Goal: Answer question/provide support: Share knowledge or assist other users

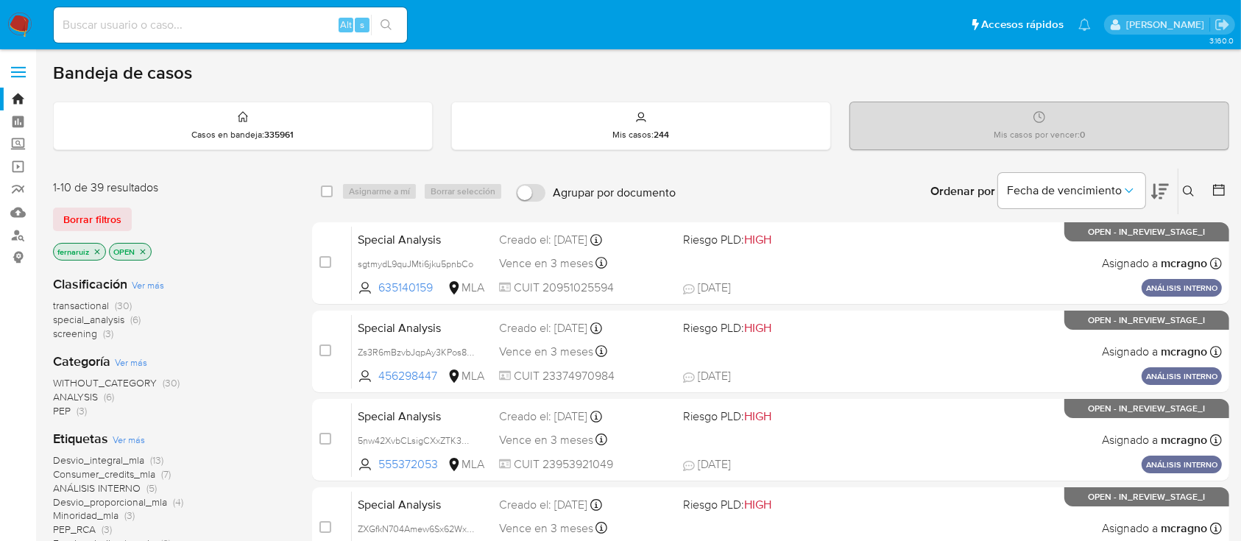
click at [20, 26] on img at bounding box center [19, 25] width 25 height 25
drag, startPoint x: 16, startPoint y: 209, endPoint x: 389, endPoint y: 137, distance: 379.5
click at [524, 78] on div "Bandeja de casos" at bounding box center [641, 73] width 1177 height 22
click at [147, 249] on icon "close-filter" at bounding box center [142, 251] width 9 height 9
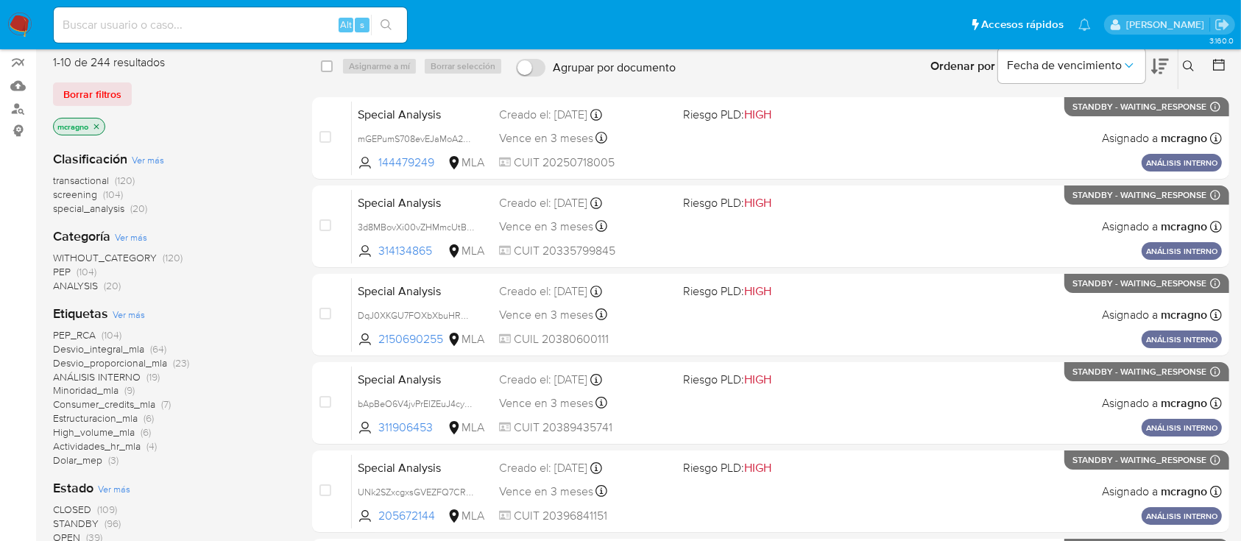
scroll to position [392, 0]
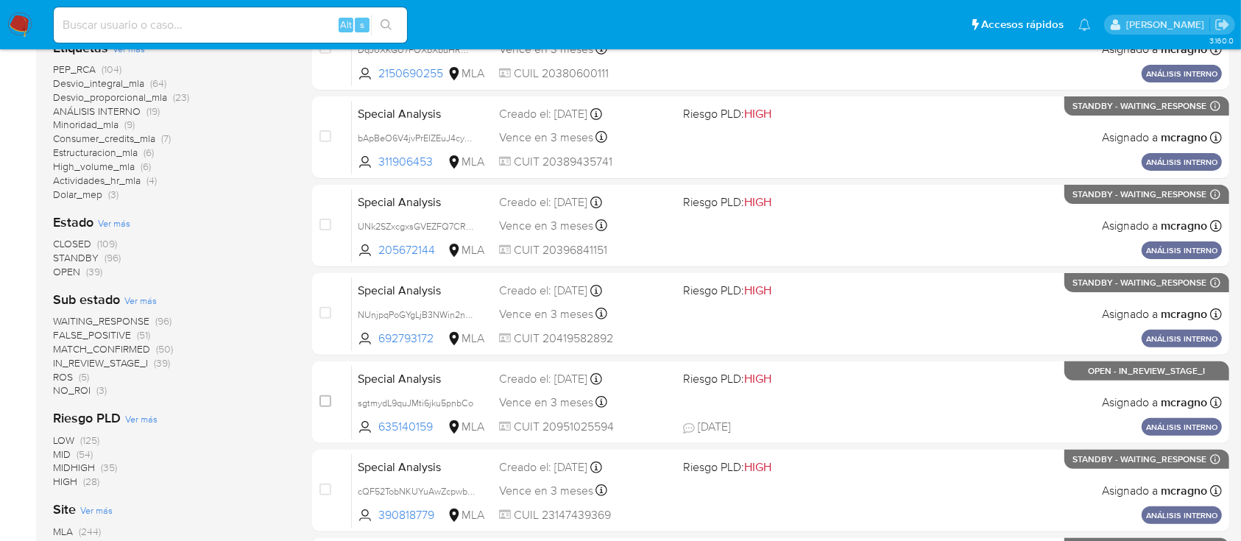
click at [135, 364] on span "IN_REVIEW_STAGE_I" at bounding box center [100, 363] width 95 height 15
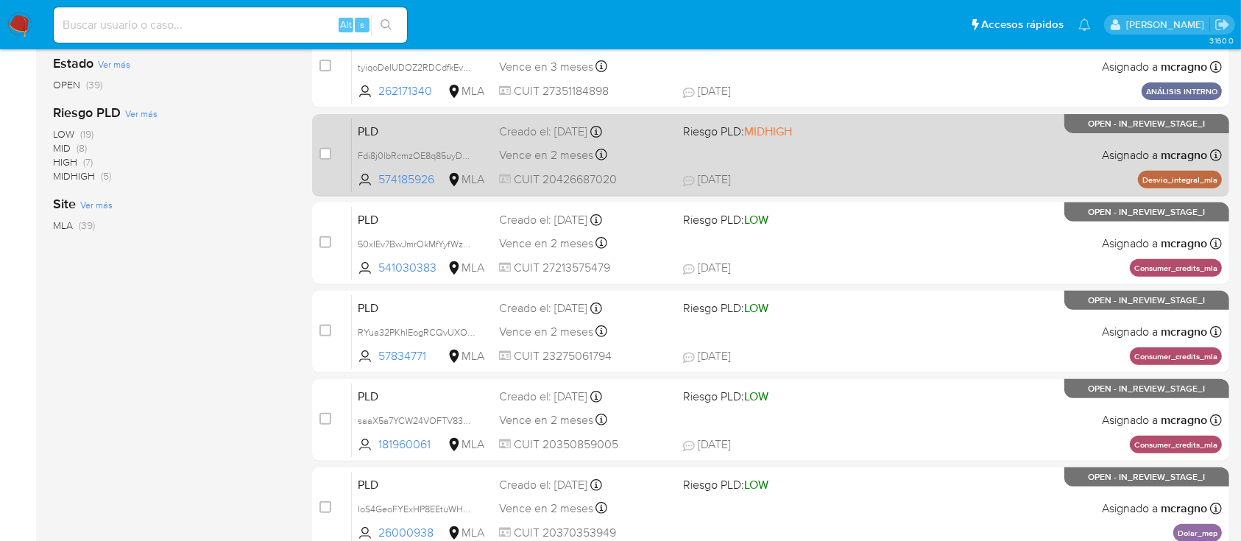
scroll to position [675, 0]
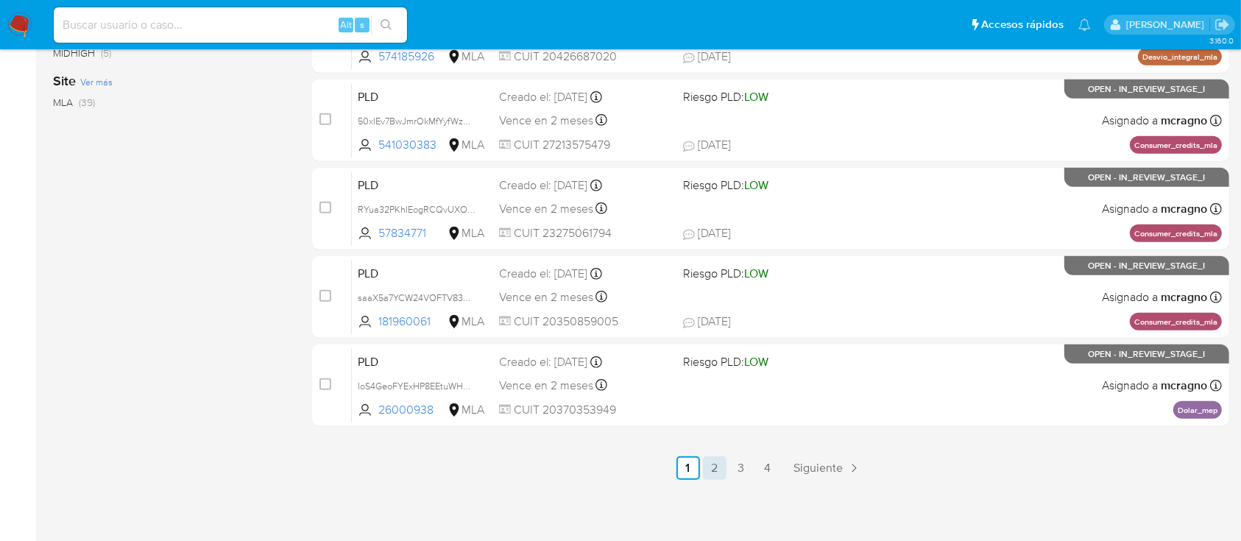
click at [711, 462] on link "2" at bounding box center [715, 469] width 24 height 24
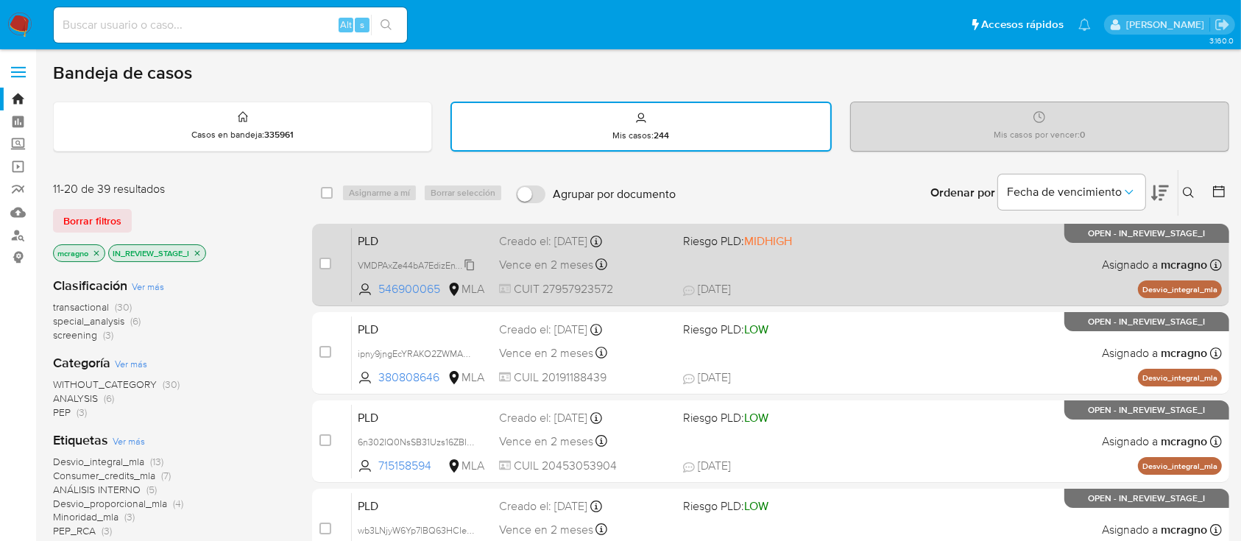
click at [468, 262] on span "VMDPAxZe44bA7EdizEnYa6IO" at bounding box center [418, 264] width 121 height 16
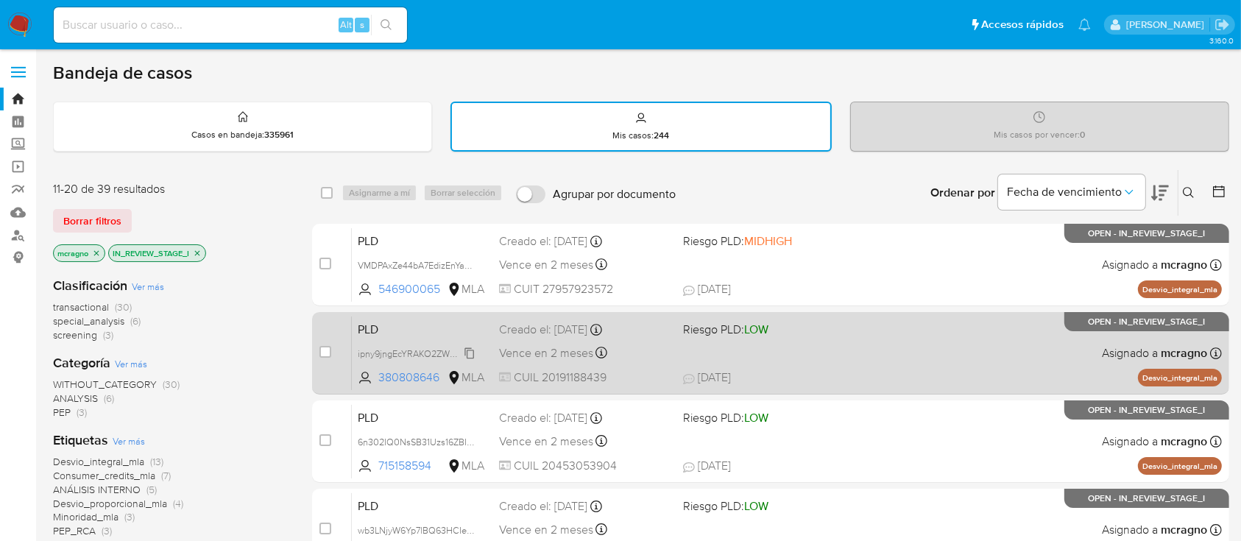
click at [469, 353] on span "ipny9jngEcYRAKO2ZWMAoyEK" at bounding box center [421, 353] width 126 height 16
click at [938, 350] on div "PLD ipny9jngEcYRAKO2ZWMAoyEK 380808646 MLA Riesgo PLD: LOW Creado el: 12/09/202…" at bounding box center [787, 353] width 870 height 74
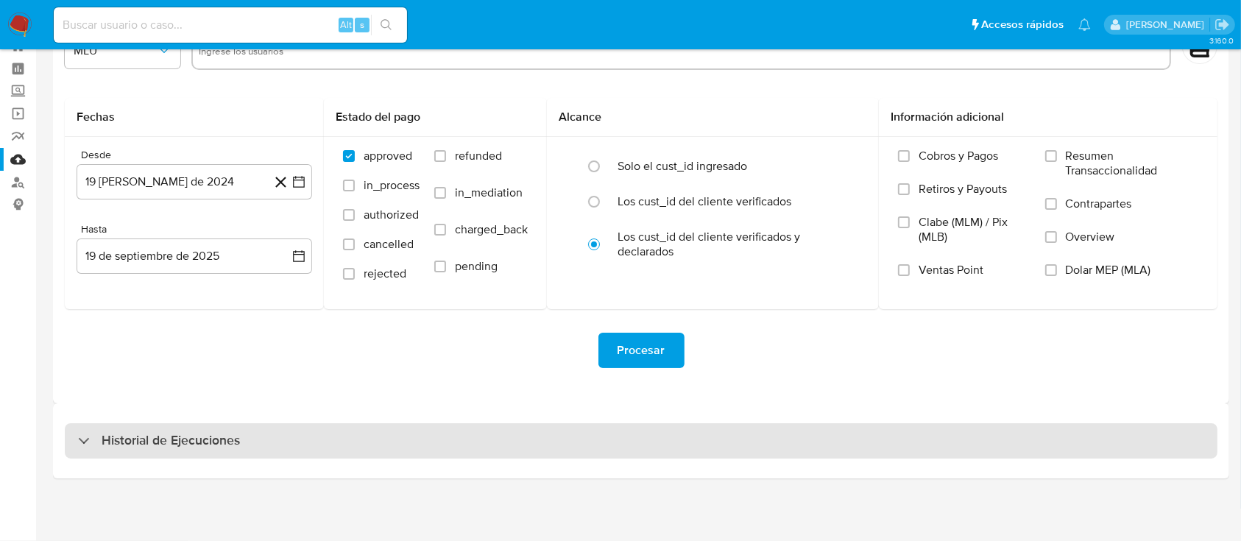
click at [158, 434] on h3 "Historial de Ejecuciones" at bounding box center [171, 441] width 138 height 18
select select "10"
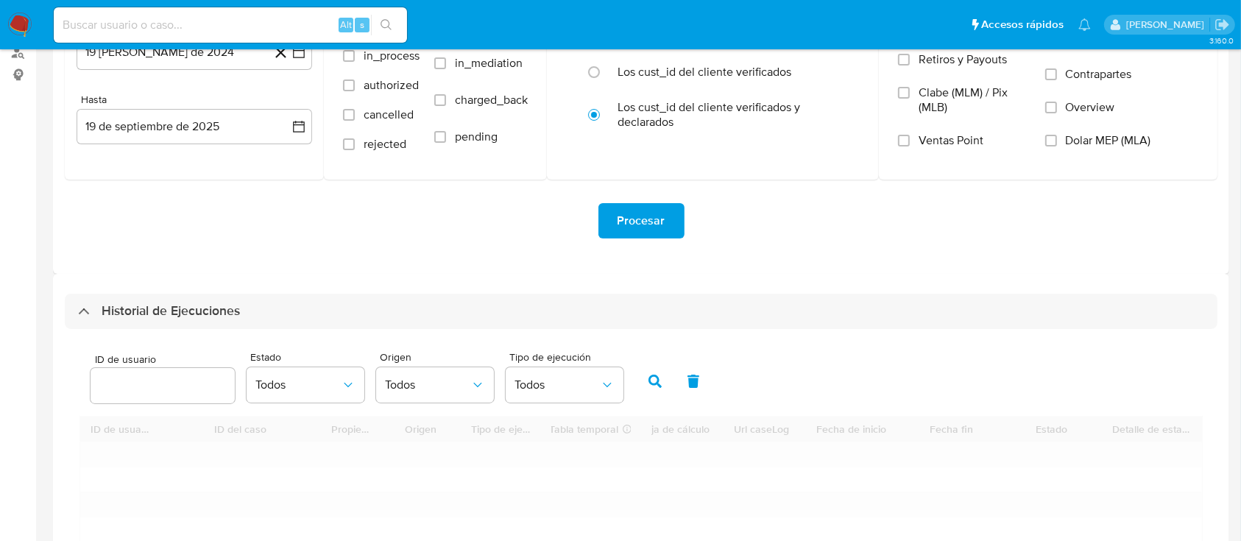
scroll to position [348, 0]
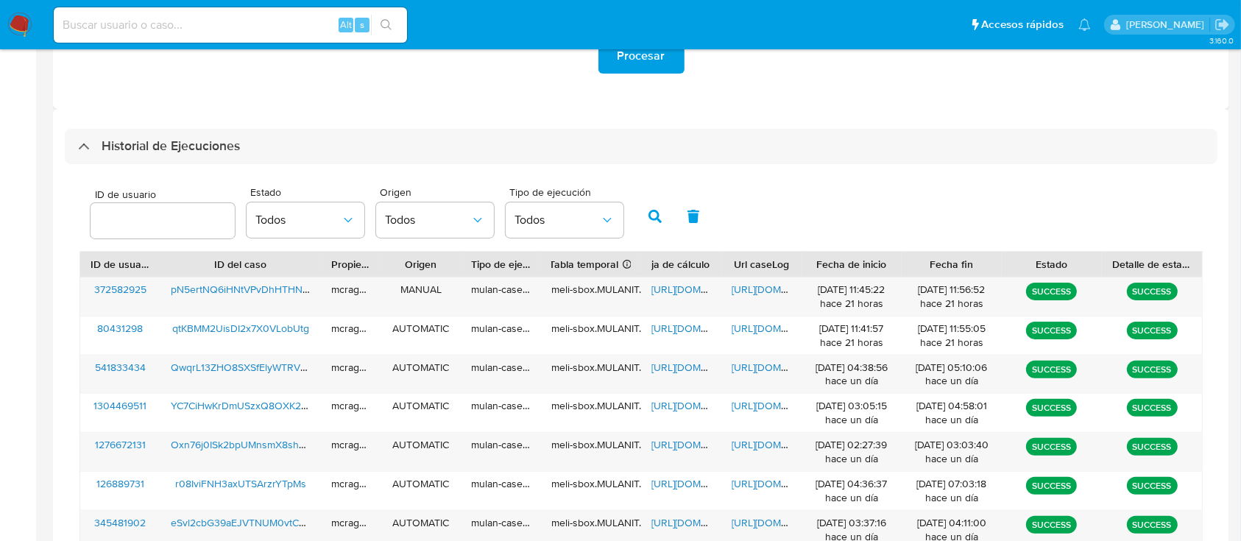
click at [135, 203] on div at bounding box center [163, 220] width 144 height 35
click at [137, 214] on input "number" at bounding box center [163, 220] width 144 height 19
paste input "380808646"
type input "380808646"
click at [658, 218] on icon "button" at bounding box center [655, 216] width 13 height 13
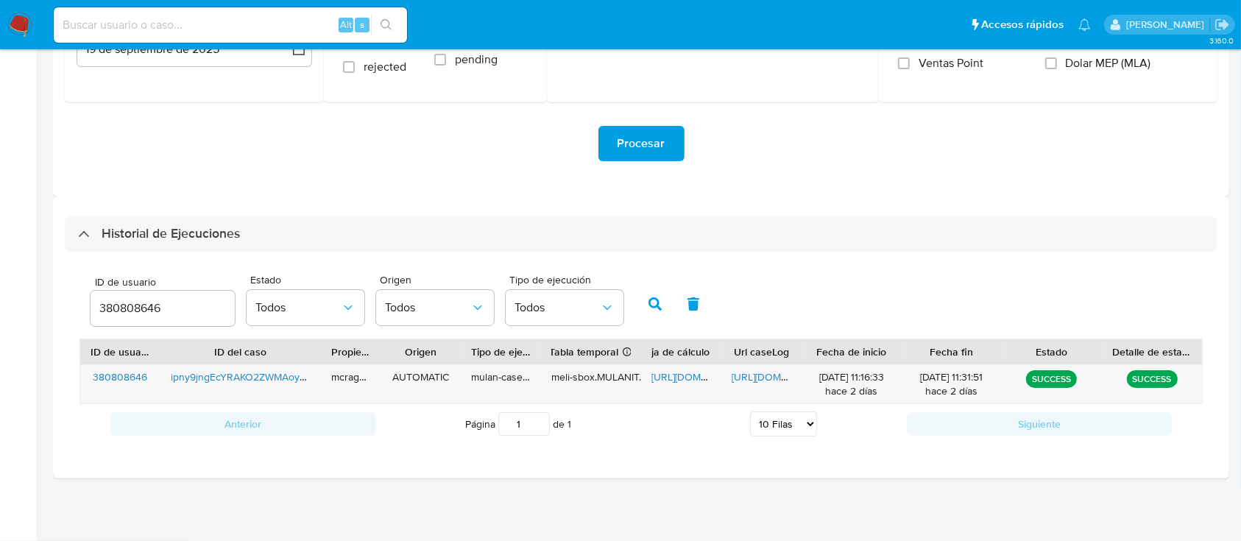
scroll to position [259, 0]
click at [677, 380] on span "https://docs.google.com/spreadsheets/d/1BT1VVL23ZYLo9QdCh9yQ2hrVIqeoeWyU47DjnWv…" at bounding box center [703, 377] width 102 height 15
click at [747, 376] on span "https://docs.google.com/document/d/1hWnudxDYwOMEzxwdOMCXPrPWBoB24WSgNbilpo6KaG4…" at bounding box center [783, 377] width 102 height 15
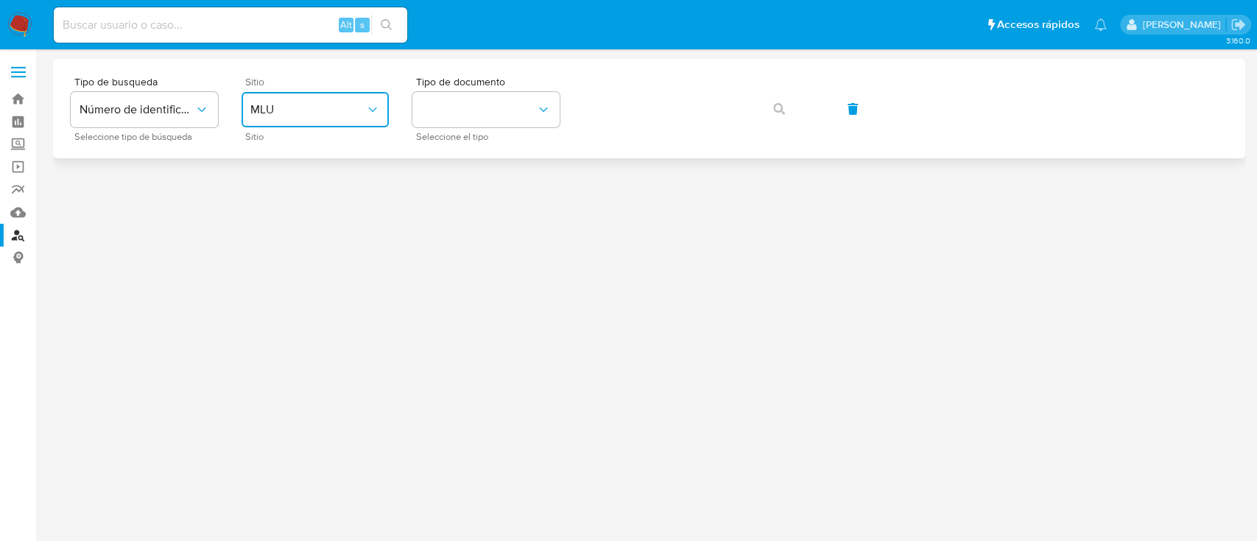
drag, startPoint x: 327, startPoint y: 94, endPoint x: 326, endPoint y: 104, distance: 9.6
click at [326, 96] on button "MLU" at bounding box center [315, 109] width 147 height 35
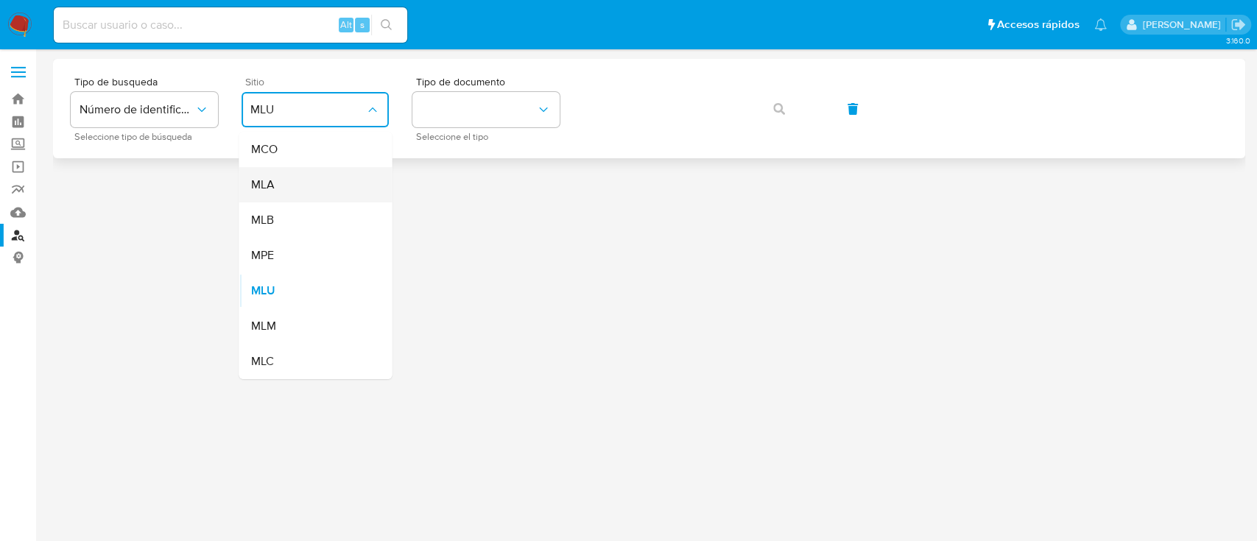
click at [291, 201] on div "MLA" at bounding box center [310, 184] width 121 height 35
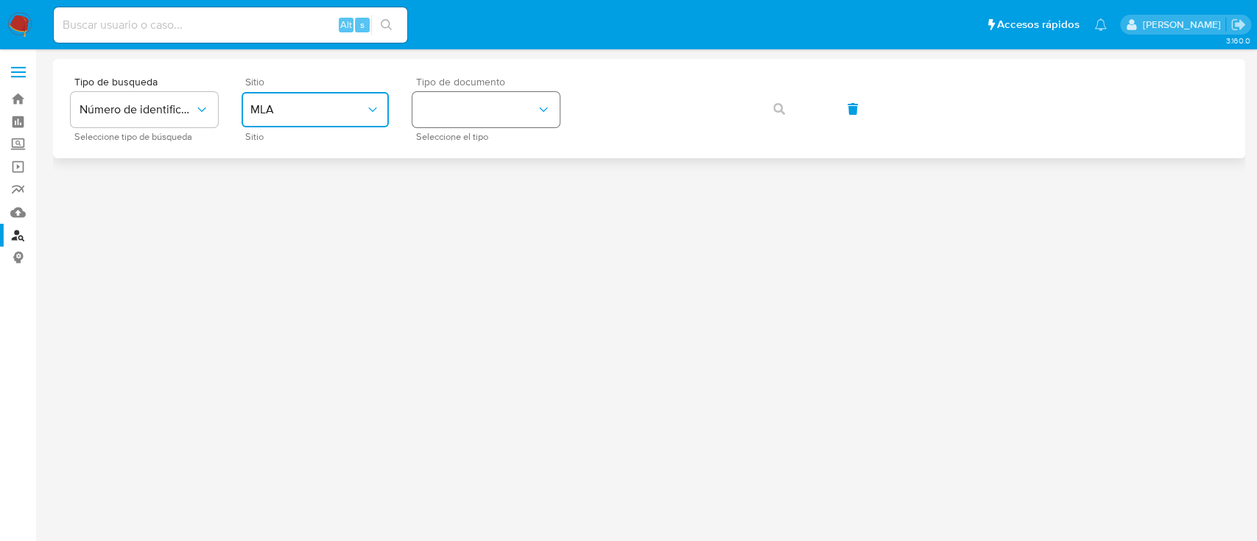
click at [459, 119] on button "identificationType" at bounding box center [485, 109] width 147 height 35
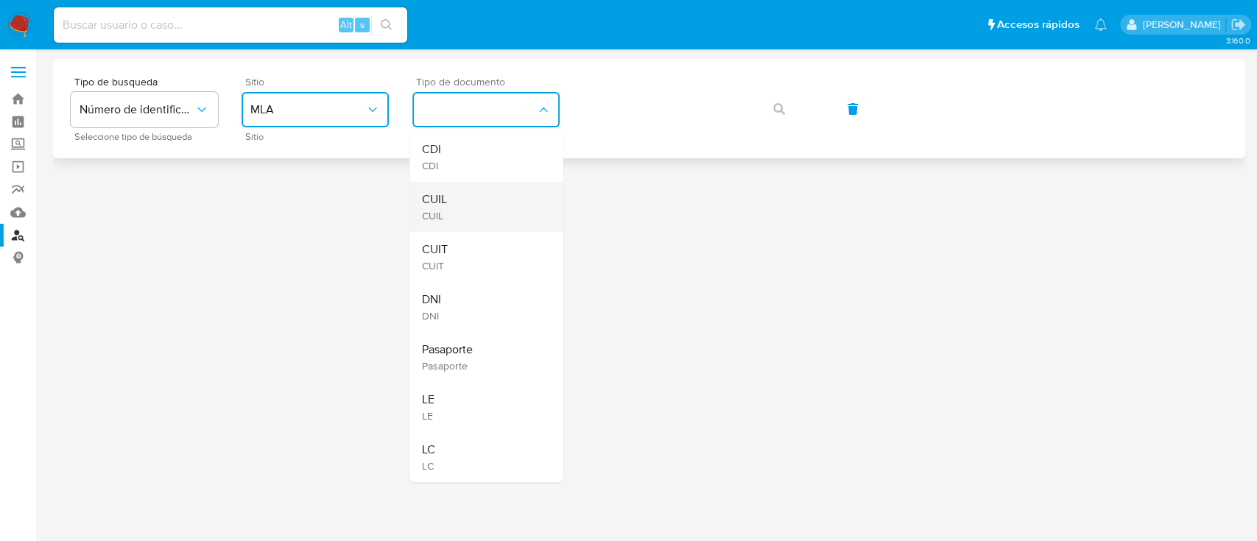
click at [469, 204] on div "CUIL CUIL" at bounding box center [481, 207] width 121 height 50
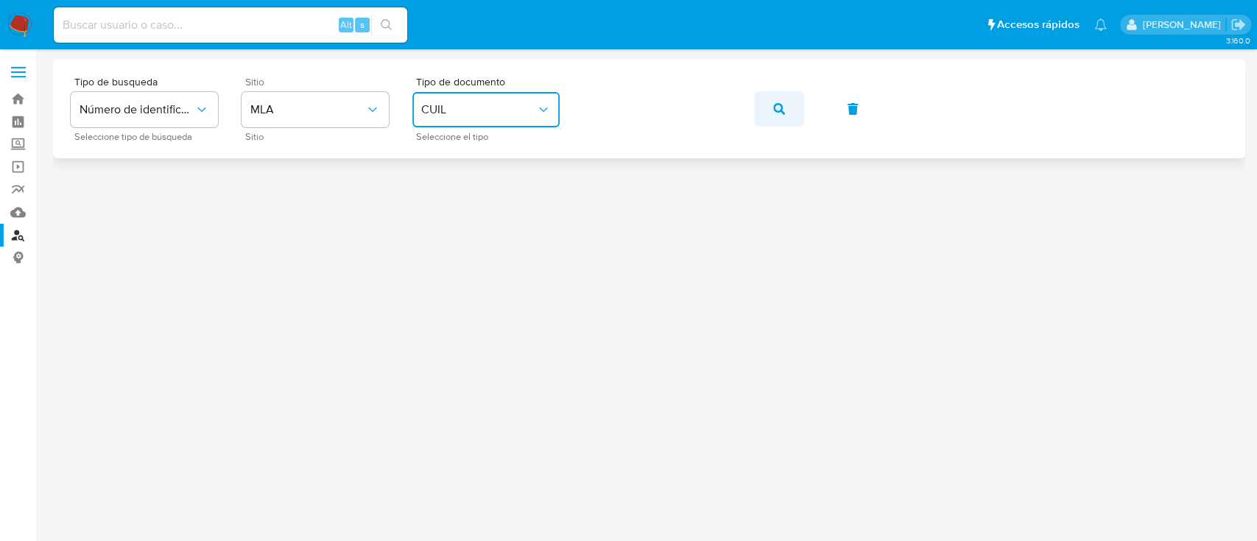
click at [777, 112] on icon "button" at bounding box center [779, 109] width 12 height 12
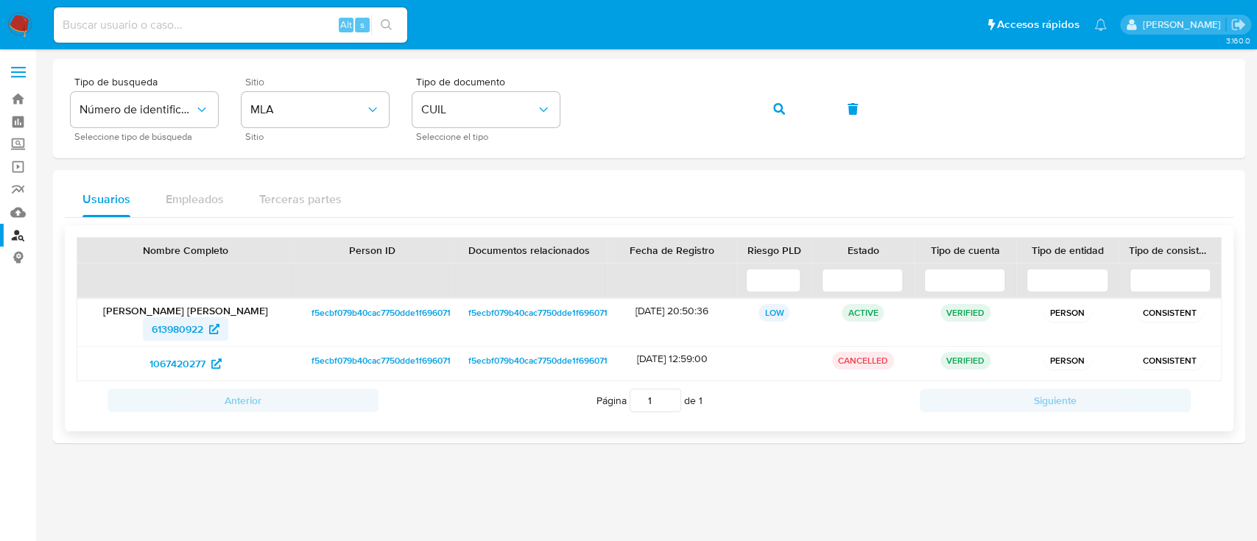
click at [205, 329] on span "613980922" at bounding box center [186, 329] width 68 height 24
click at [782, 113] on icon "button" at bounding box center [779, 109] width 12 height 12
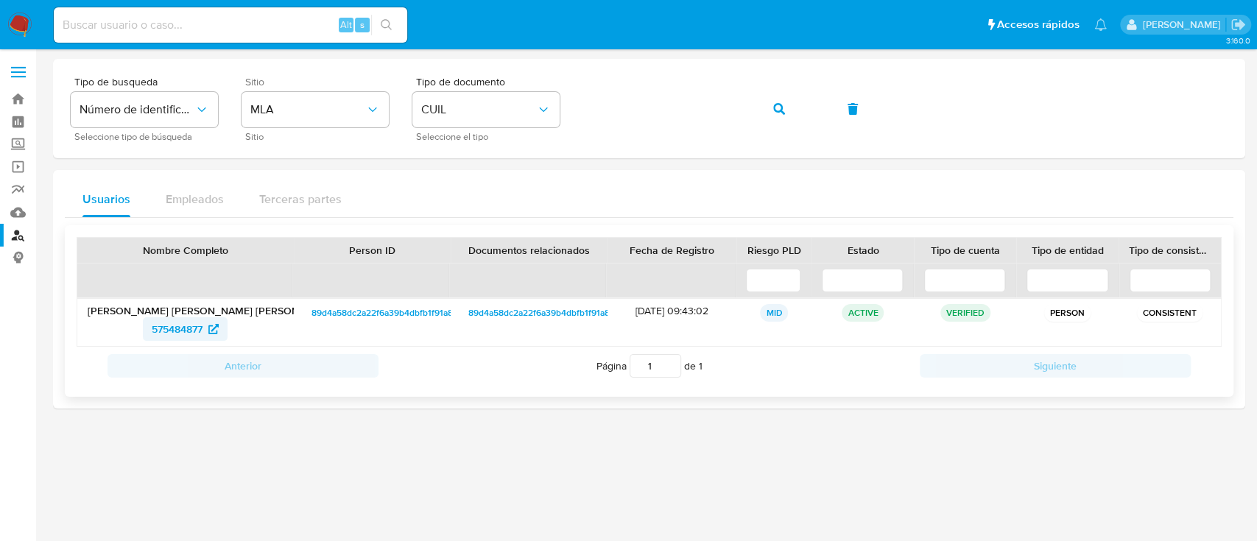
click at [209, 327] on icon at bounding box center [213, 329] width 10 height 10
click at [775, 106] on icon "button" at bounding box center [779, 109] width 12 height 12
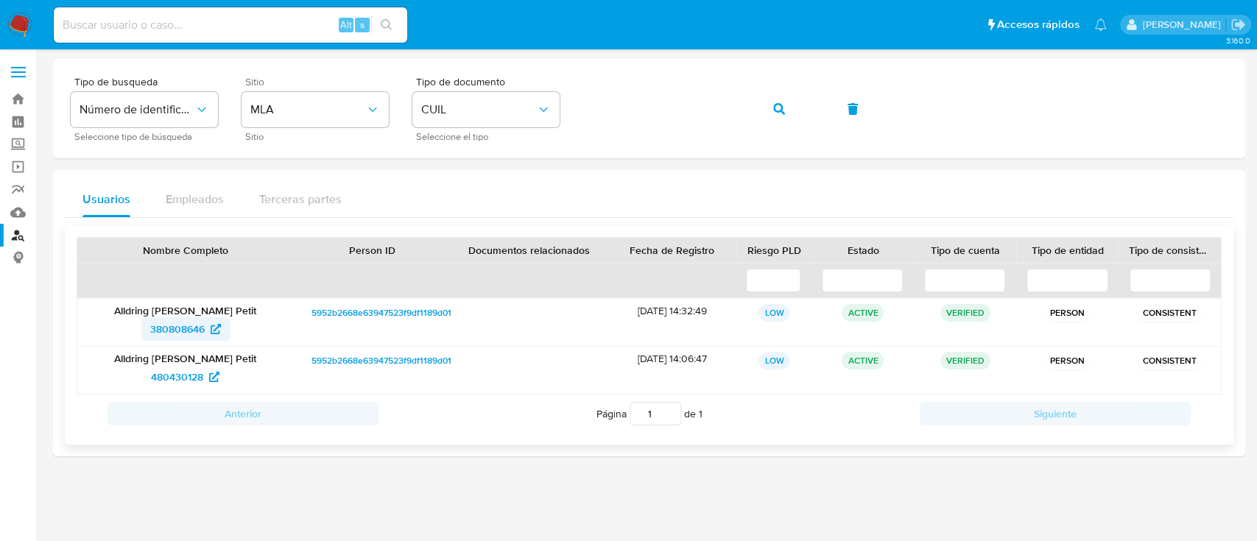
click at [210, 326] on span "380808646" at bounding box center [185, 329] width 71 height 24
click at [783, 102] on span "button" at bounding box center [779, 109] width 12 height 32
click at [195, 370] on span "480430128" at bounding box center [177, 377] width 52 height 24
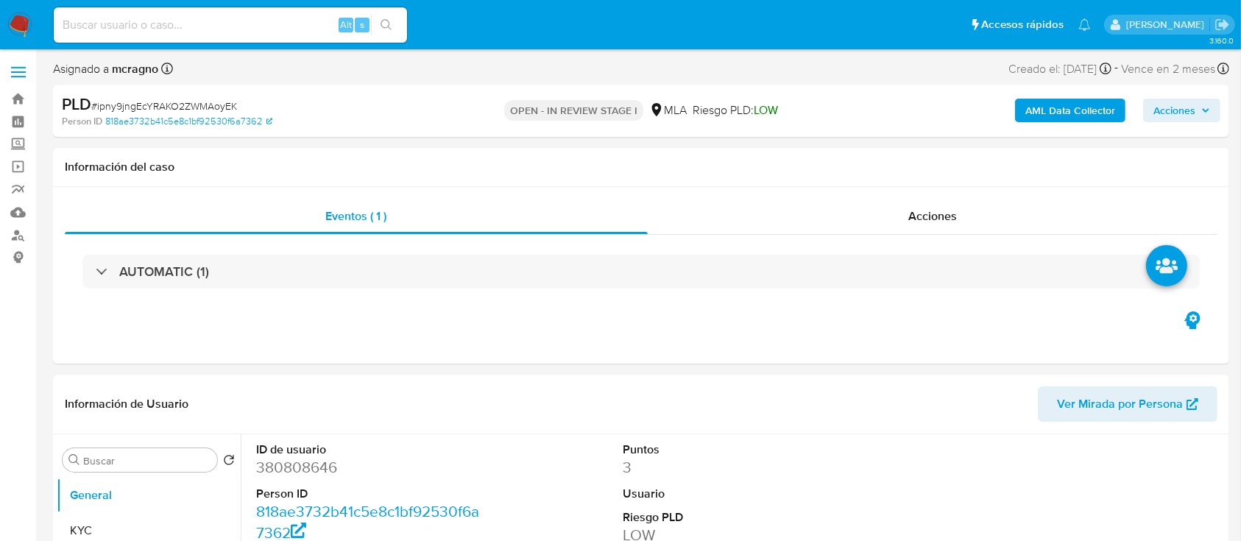
select select "10"
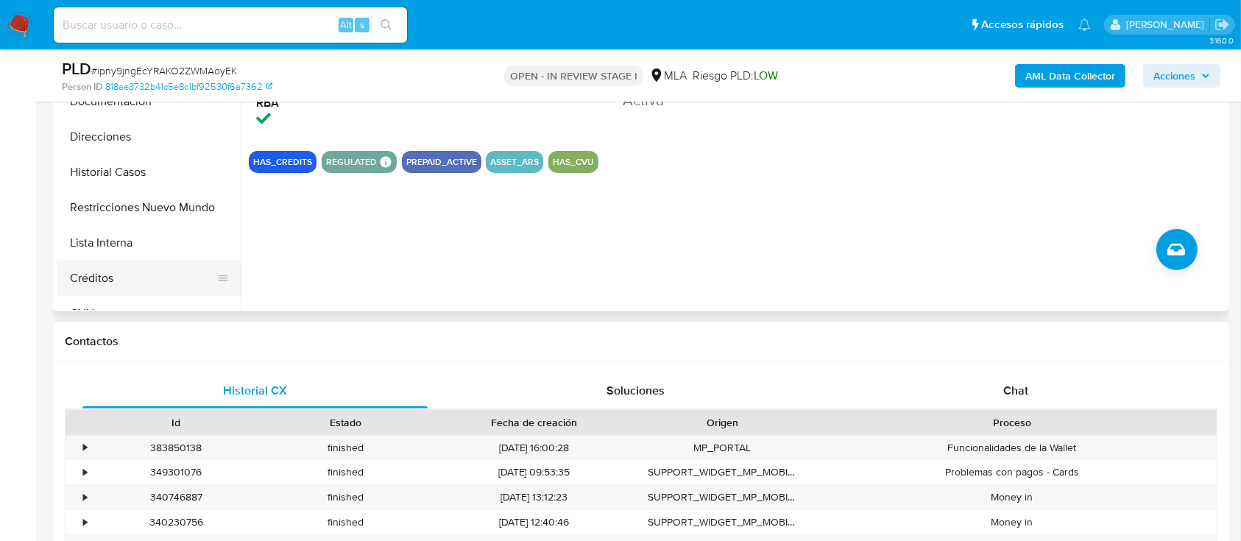
scroll to position [392, 0]
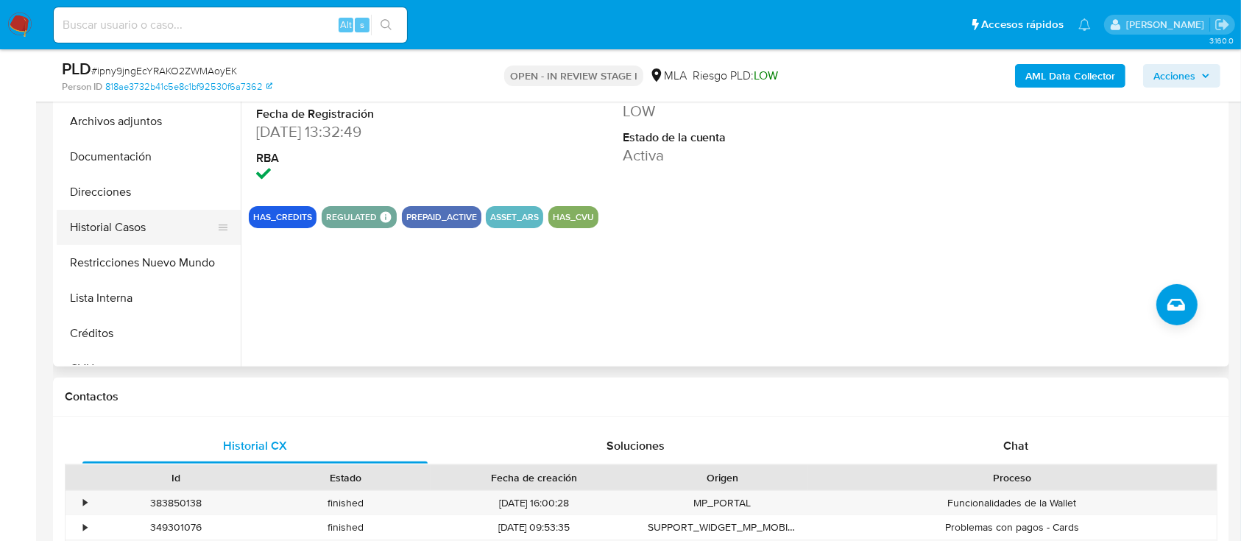
click at [125, 221] on button "Historial Casos" at bounding box center [143, 227] width 172 height 35
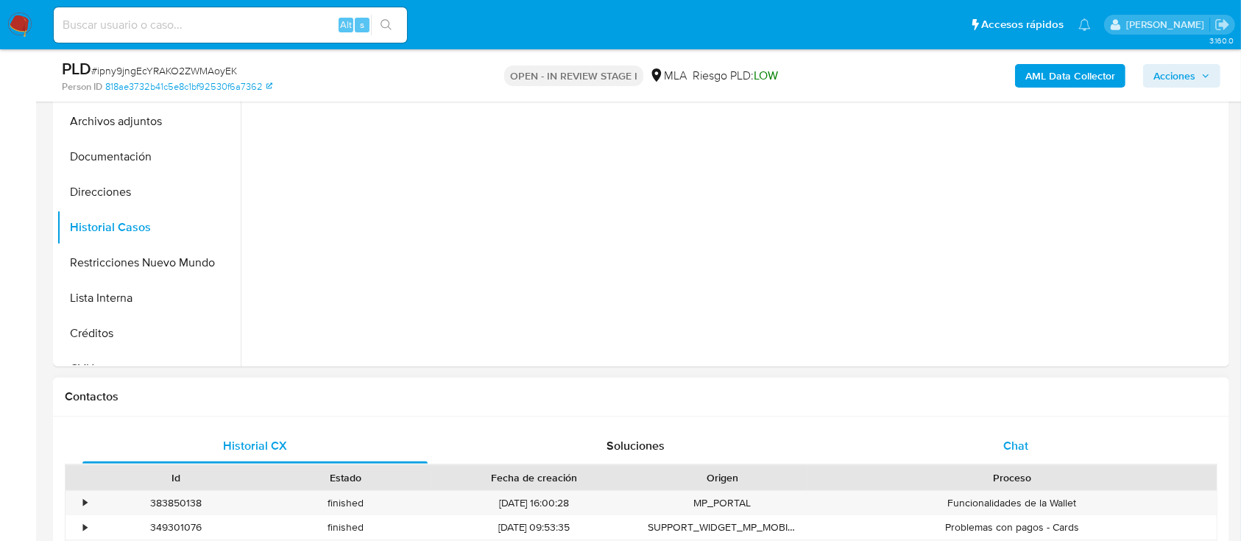
click at [1075, 446] on div "Chat" at bounding box center [1016, 446] width 345 height 35
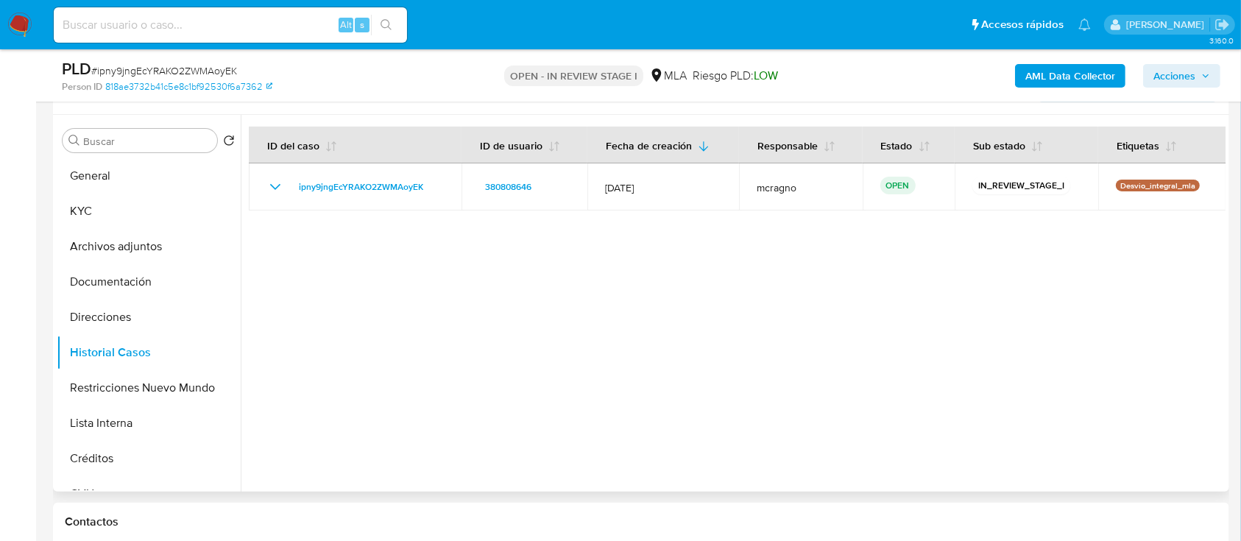
scroll to position [196, 0]
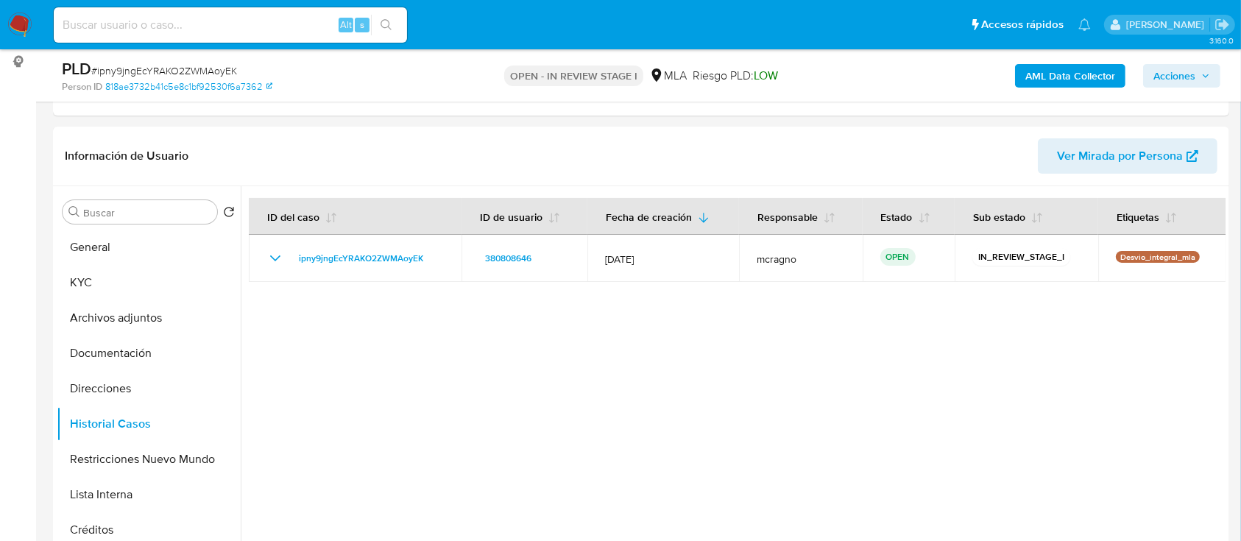
click at [1052, 75] on b "AML Data Collector" at bounding box center [1071, 76] width 90 height 24
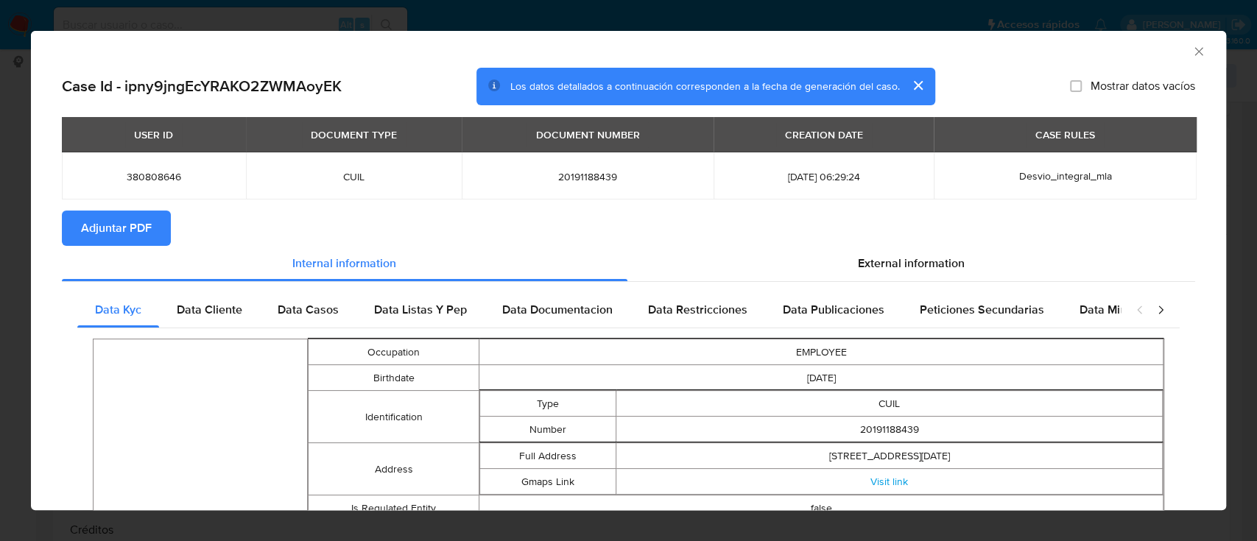
click at [124, 228] on span "Adjuntar PDF" at bounding box center [116, 228] width 71 height 32
click at [1191, 52] on icon "Cerrar ventana" at bounding box center [1198, 51] width 15 height 15
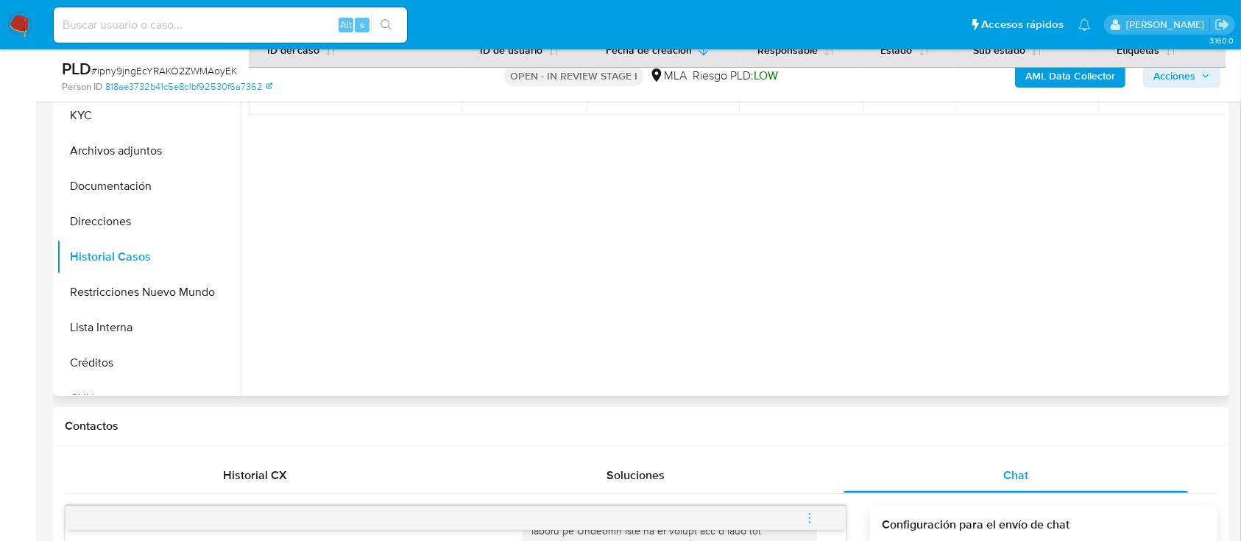
scroll to position [295, 0]
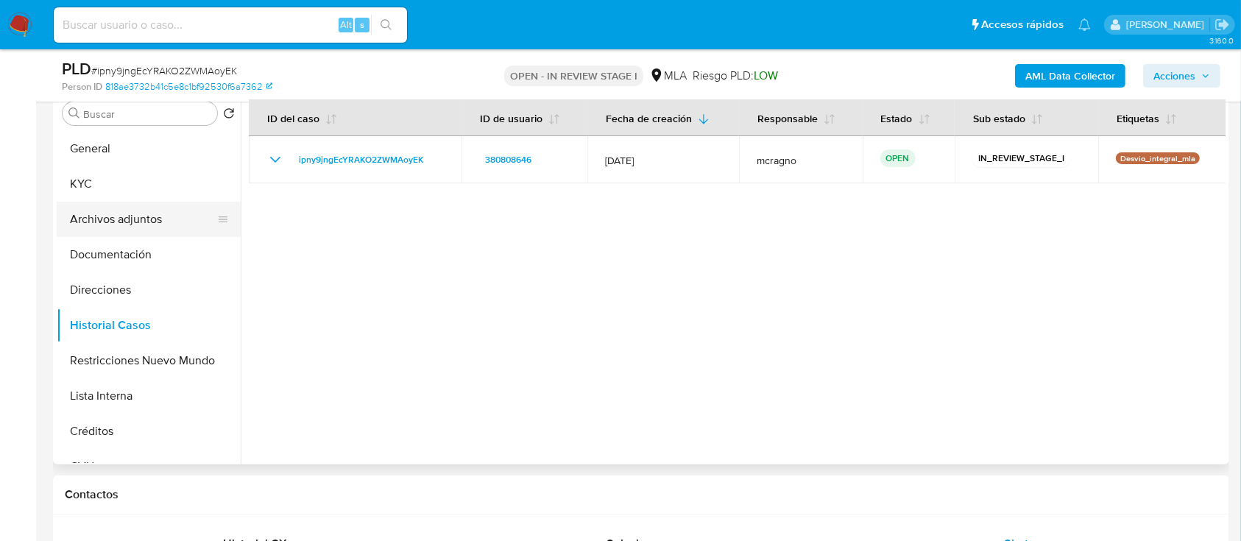
click at [135, 207] on button "Archivos adjuntos" at bounding box center [143, 219] width 172 height 35
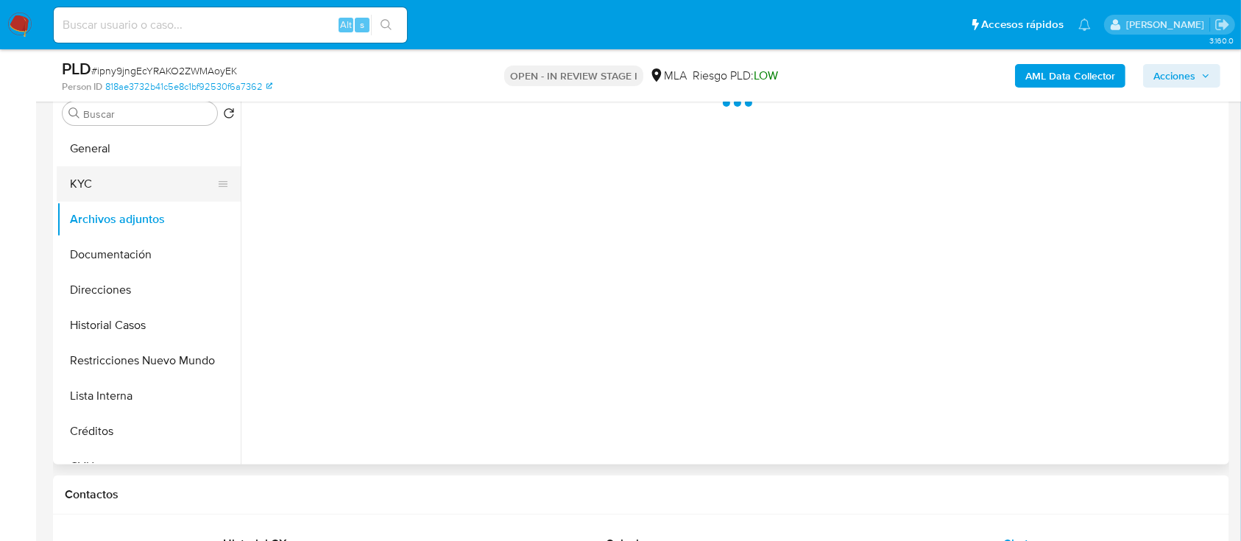
click at [141, 189] on button "KYC" at bounding box center [143, 183] width 172 height 35
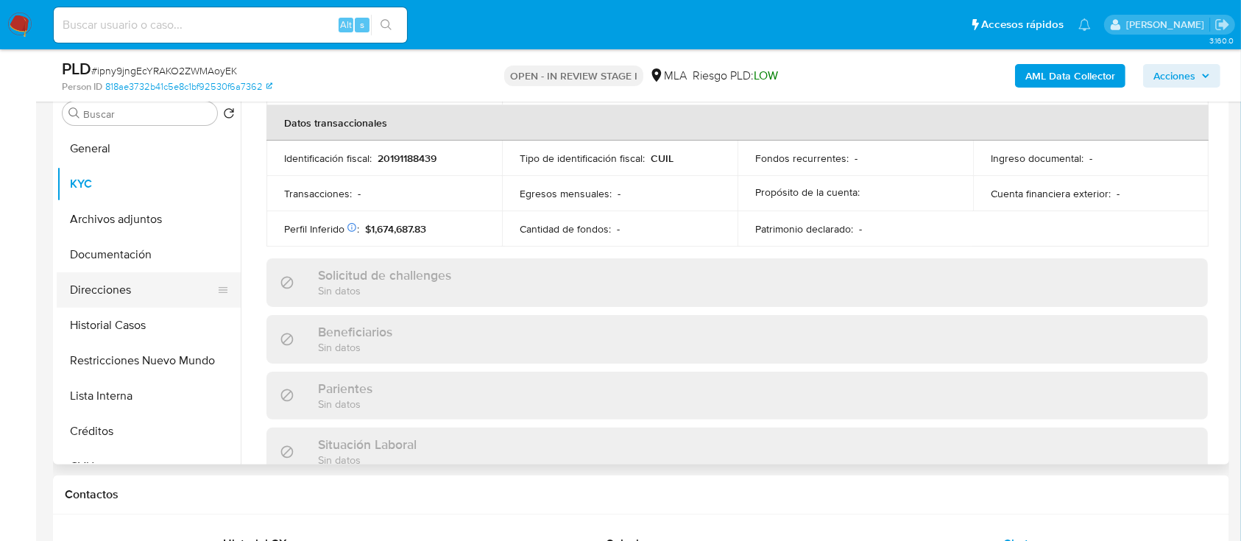
scroll to position [775, 0]
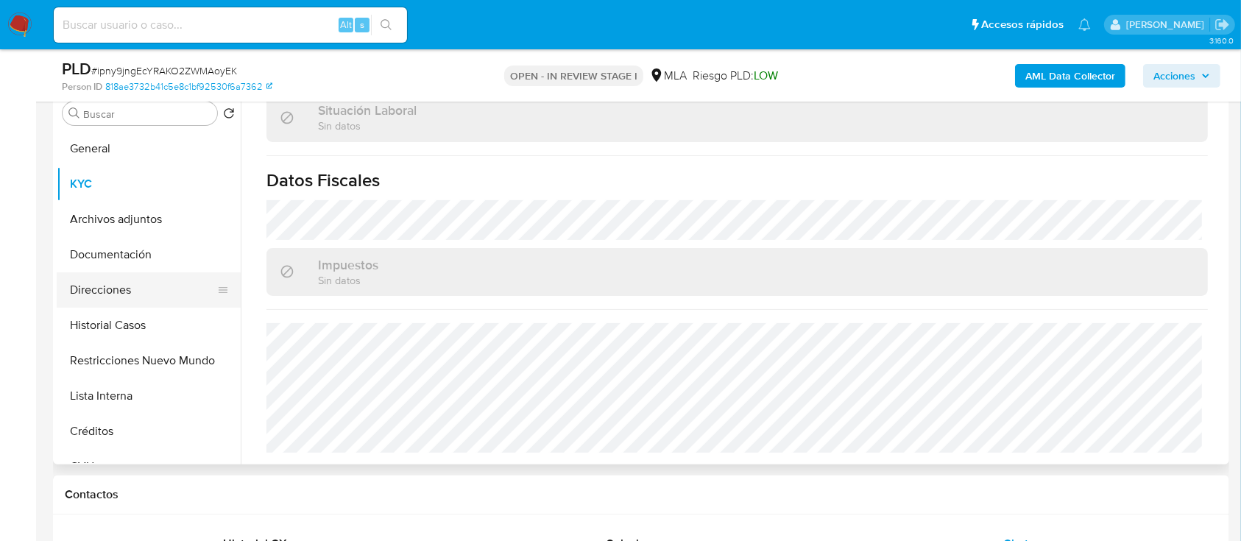
click at [128, 295] on button "Direcciones" at bounding box center [143, 289] width 172 height 35
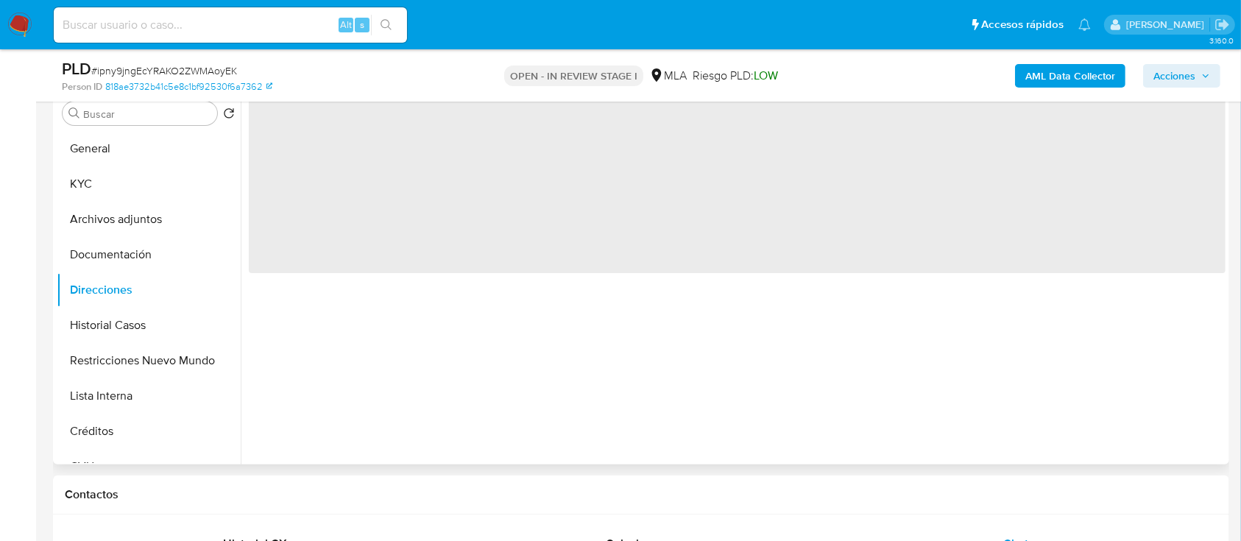
scroll to position [0, 0]
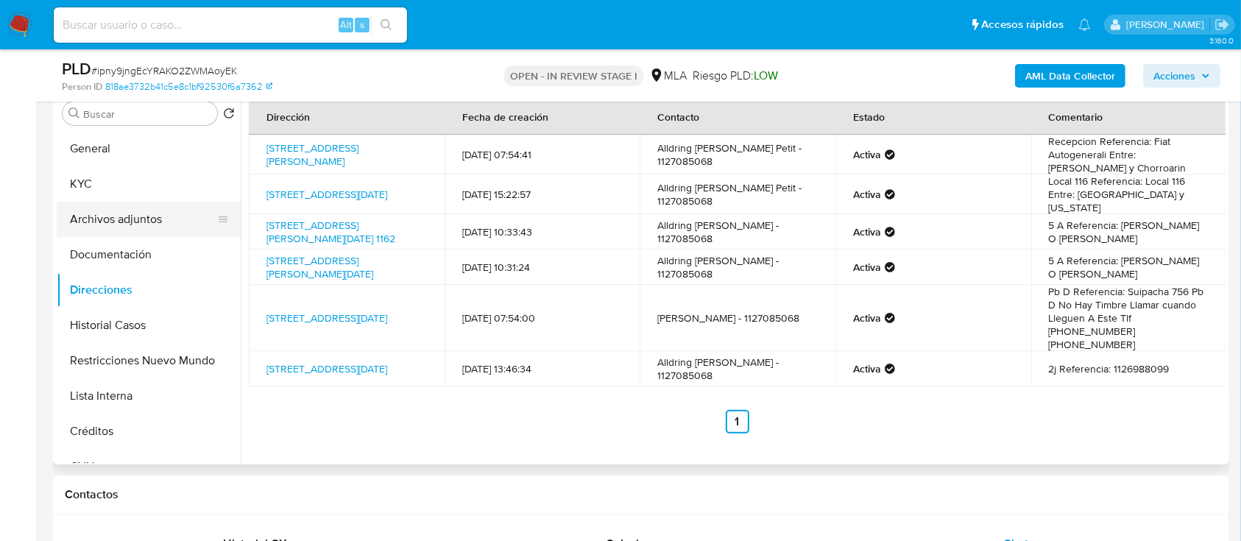
drag, startPoint x: 148, startPoint y: 186, endPoint x: 211, endPoint y: 227, distance: 75.2
click at [148, 186] on button "KYC" at bounding box center [149, 183] width 184 height 35
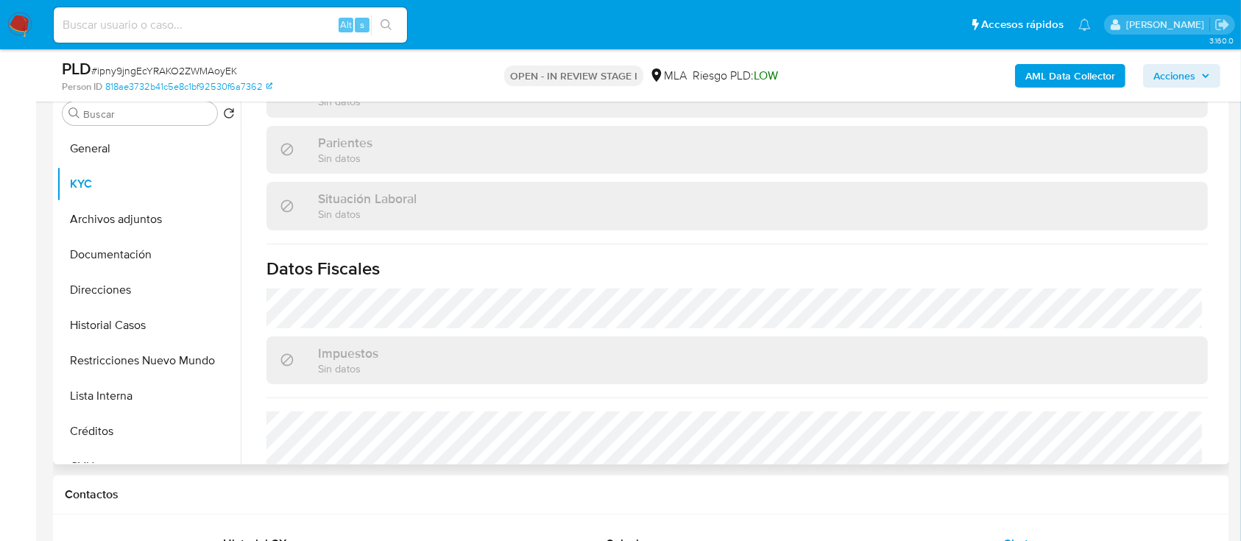
scroll to position [775, 0]
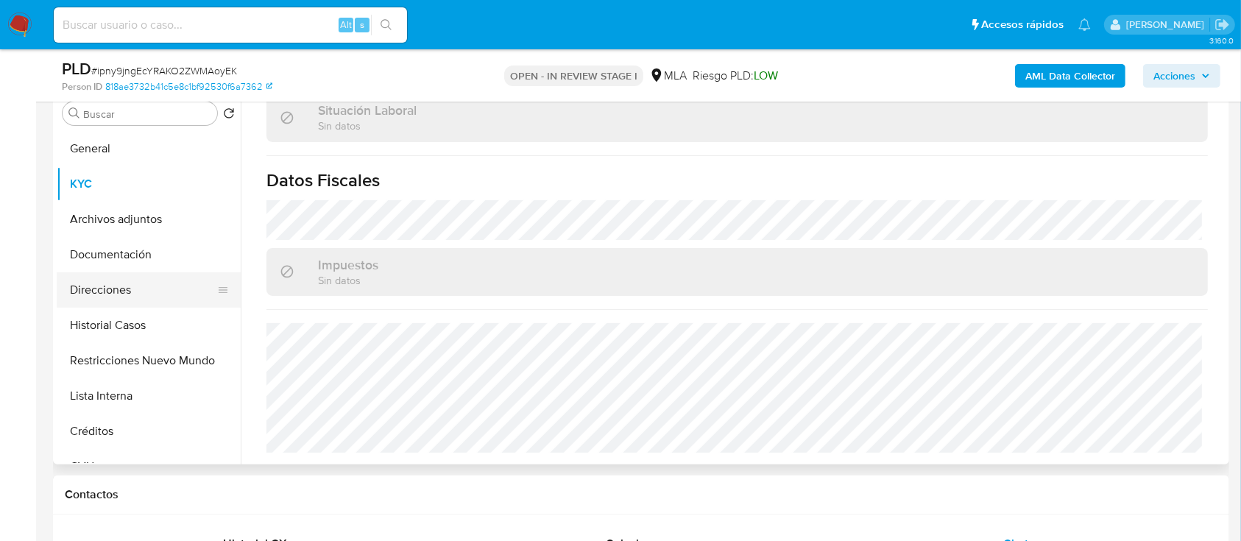
click at [122, 292] on button "Direcciones" at bounding box center [143, 289] width 172 height 35
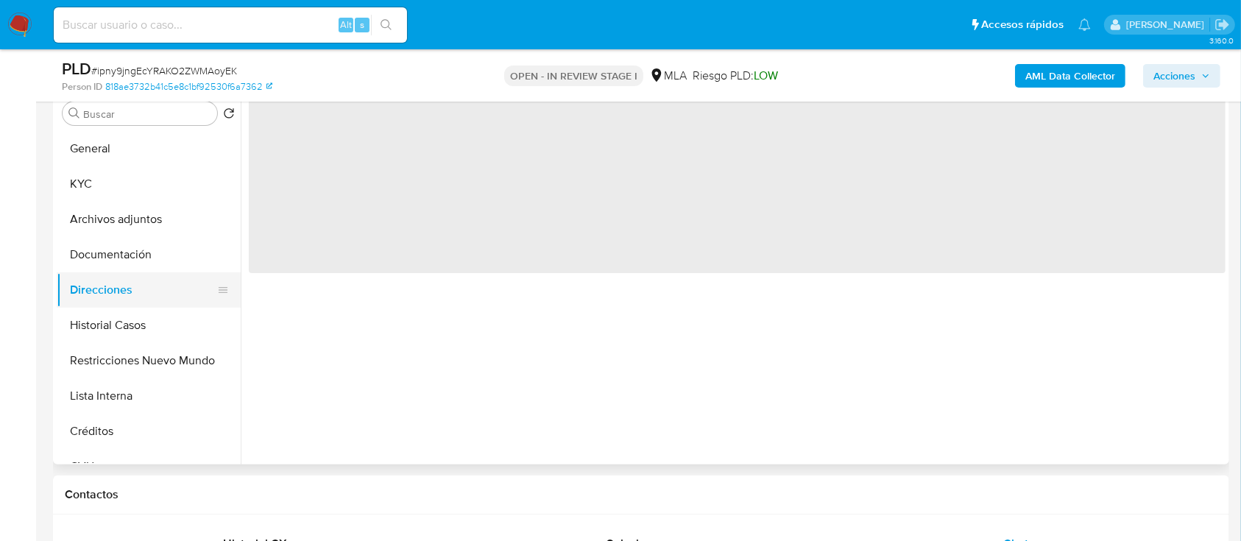
scroll to position [0, 0]
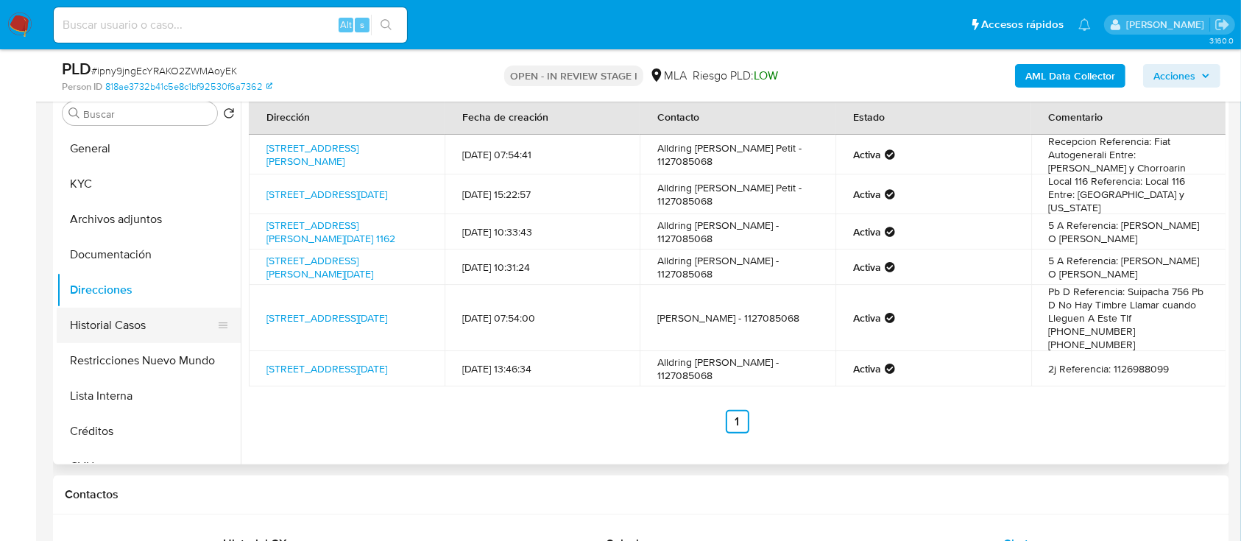
click at [147, 325] on button "Historial Casos" at bounding box center [143, 325] width 172 height 35
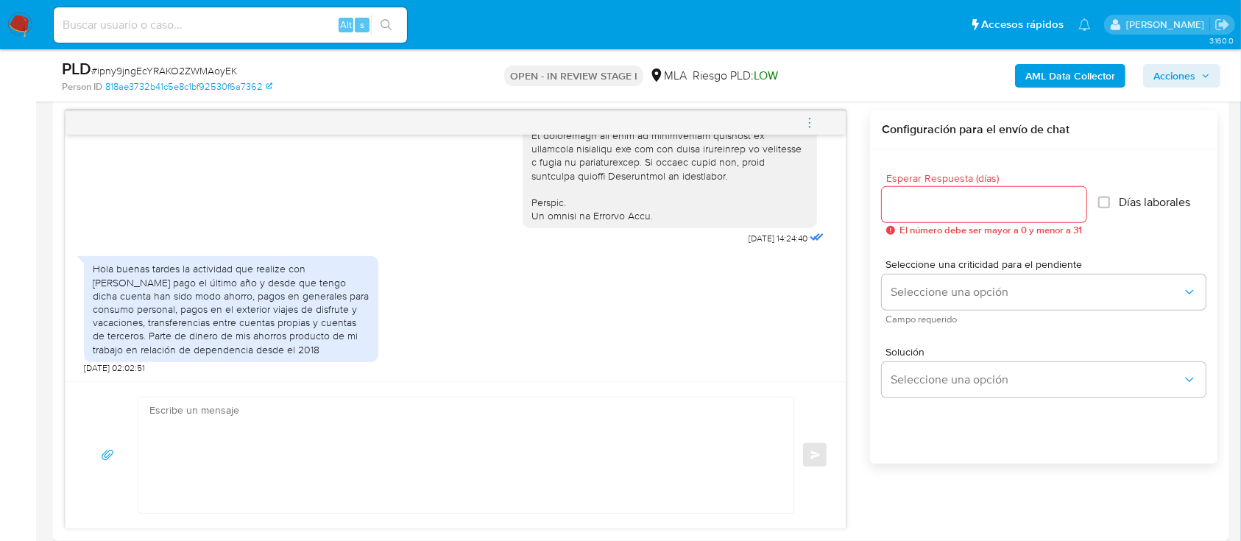
scroll to position [884, 0]
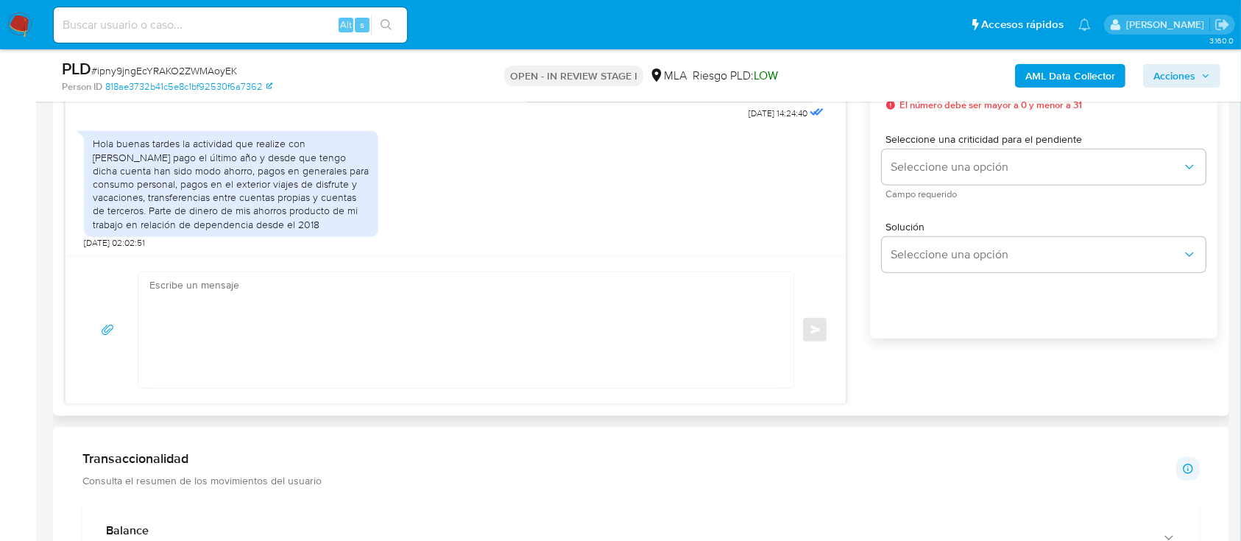
click at [426, 348] on textarea at bounding box center [462, 330] width 626 height 116
paste textarea "Hola Alldring Jose Castañeda Petit, Muchas gracias por tu respuesta, no obstant…"
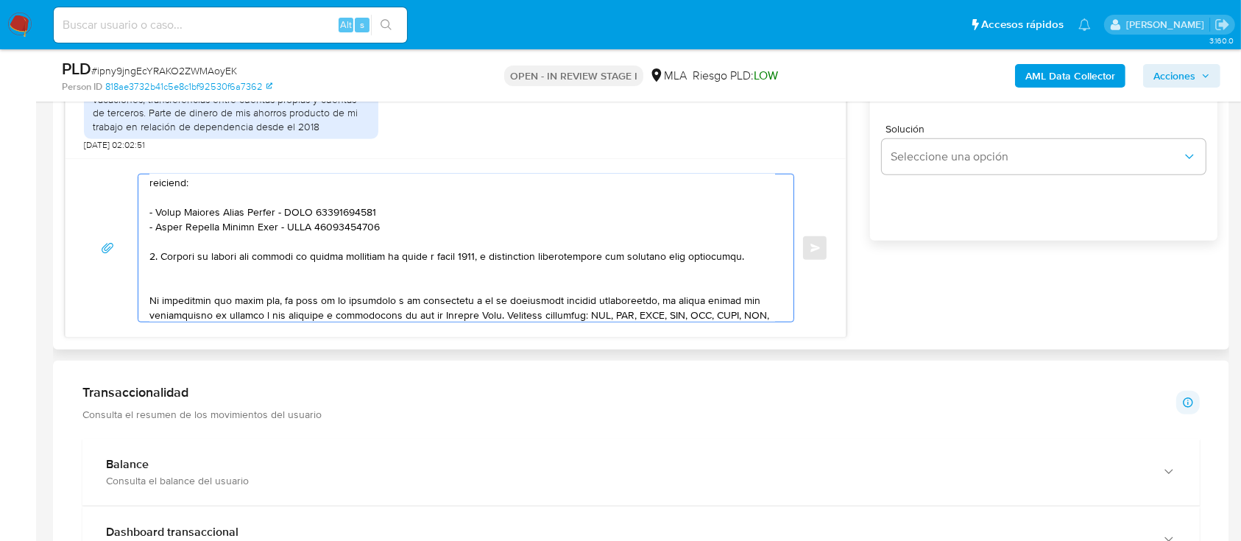
scroll to position [226, 0]
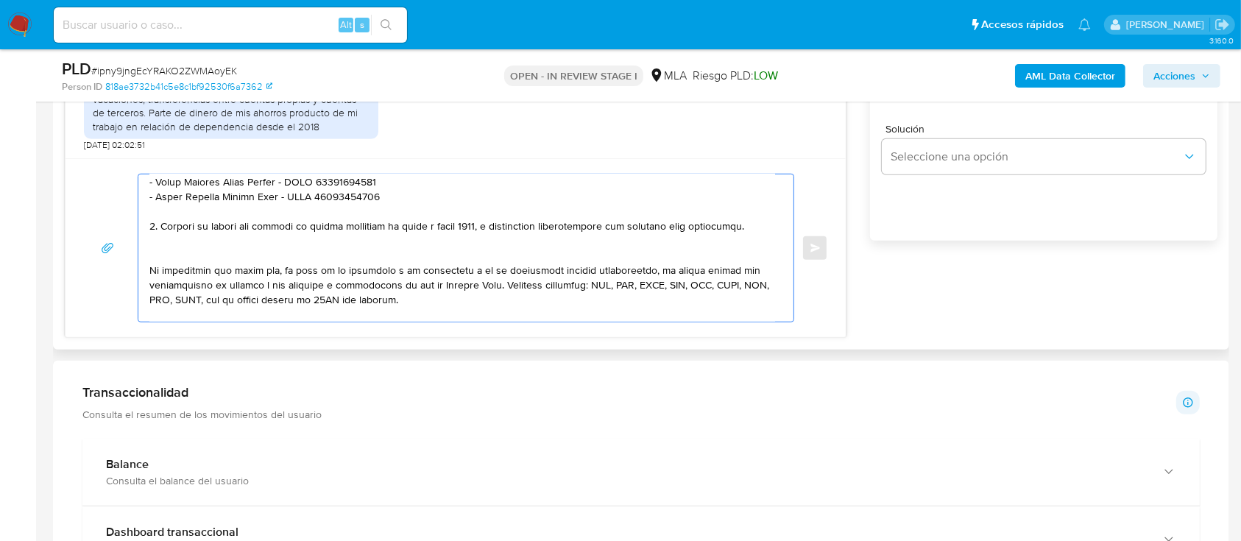
click at [198, 252] on textarea at bounding box center [462, 248] width 626 height 147
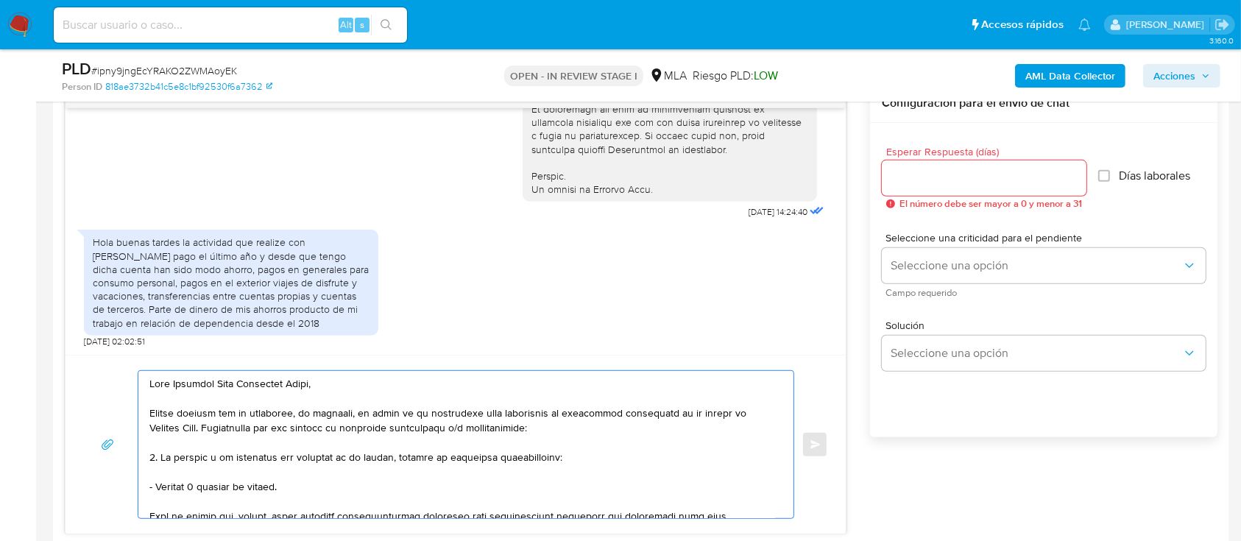
scroll to position [687, 0]
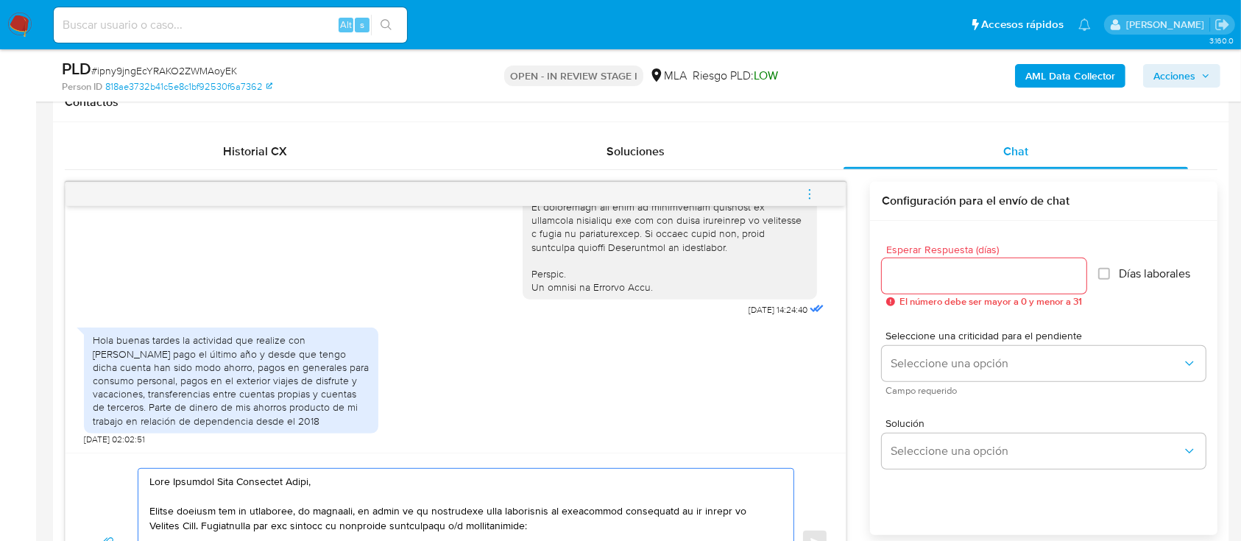
type textarea "Hola Alldring Jose Castañeda Petit, Muchas gracias por tu respuesta, no obstant…"
click at [978, 283] on input "Esperar Respuesta (días)" at bounding box center [984, 276] width 205 height 19
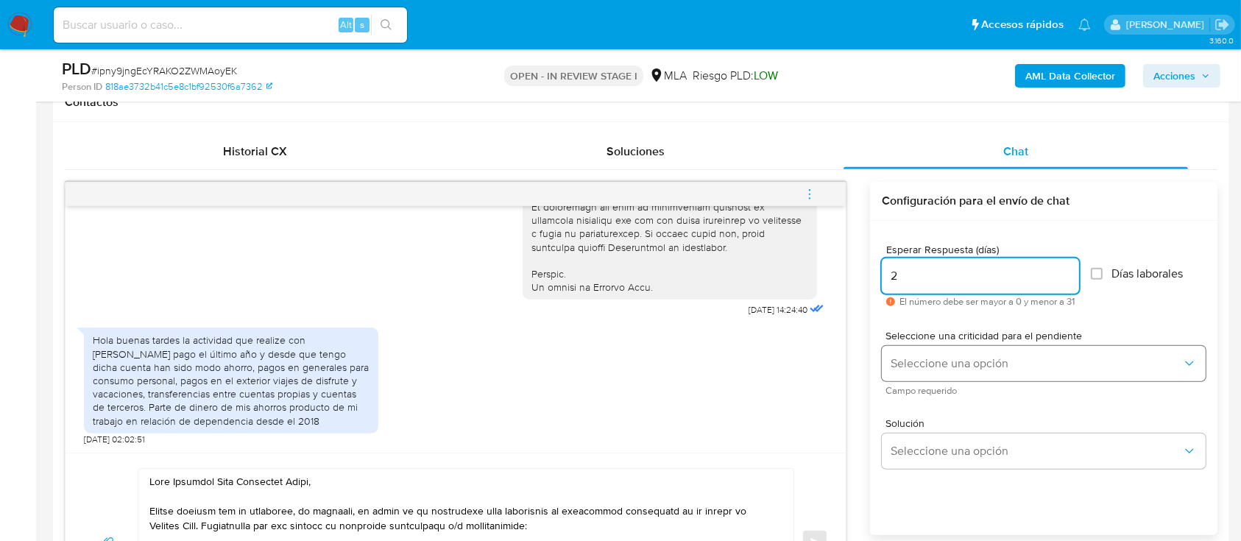
type input "2"
click at [943, 364] on span "Seleccione una opción" at bounding box center [1037, 363] width 292 height 15
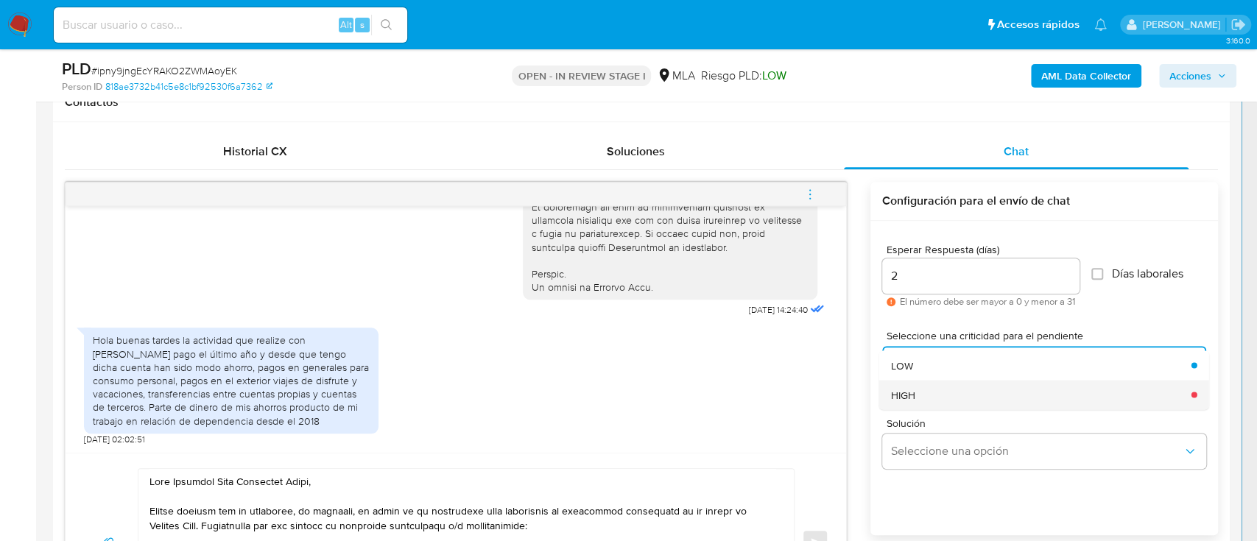
click at [943, 390] on div "HIGH" at bounding box center [1037, 394] width 292 height 29
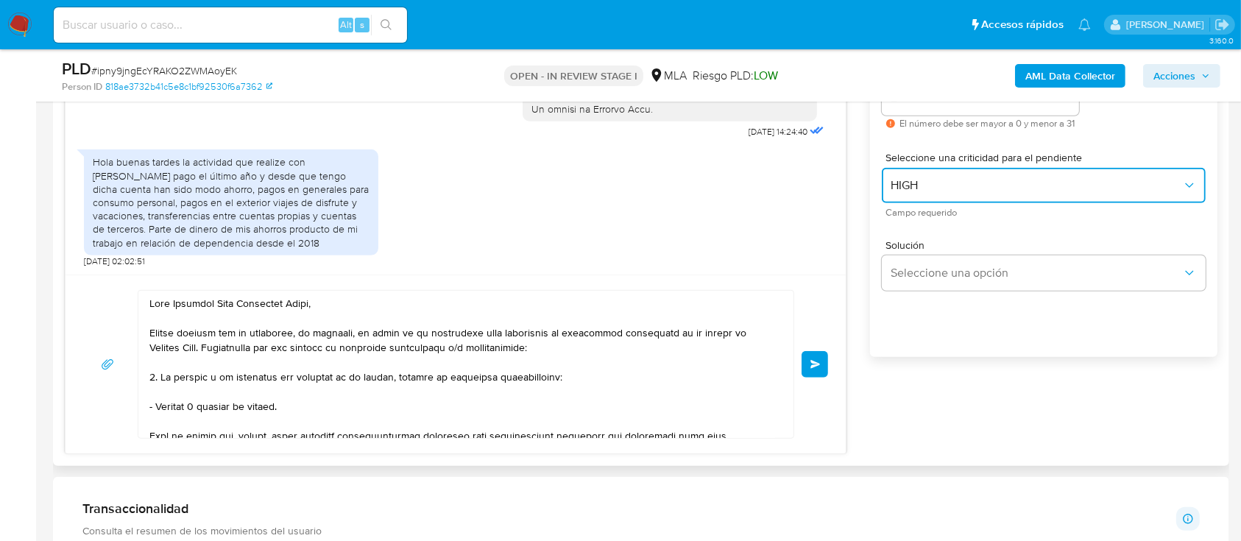
scroll to position [884, 0]
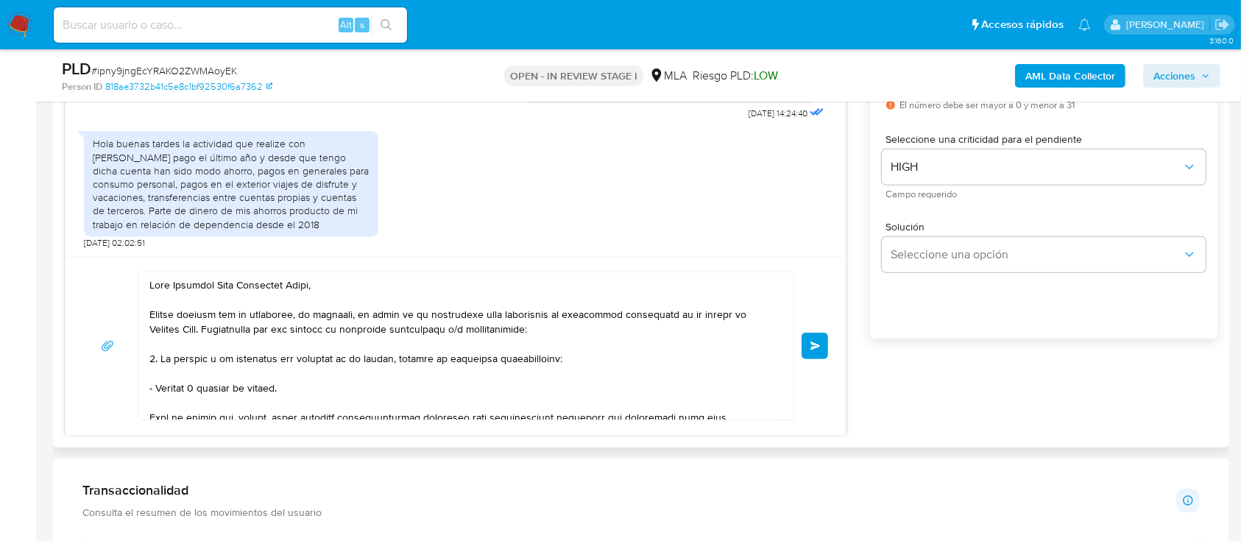
drag, startPoint x: 813, startPoint y: 347, endPoint x: 728, endPoint y: 491, distance: 167.3
click at [813, 348] on span "Enviar" at bounding box center [816, 346] width 10 height 9
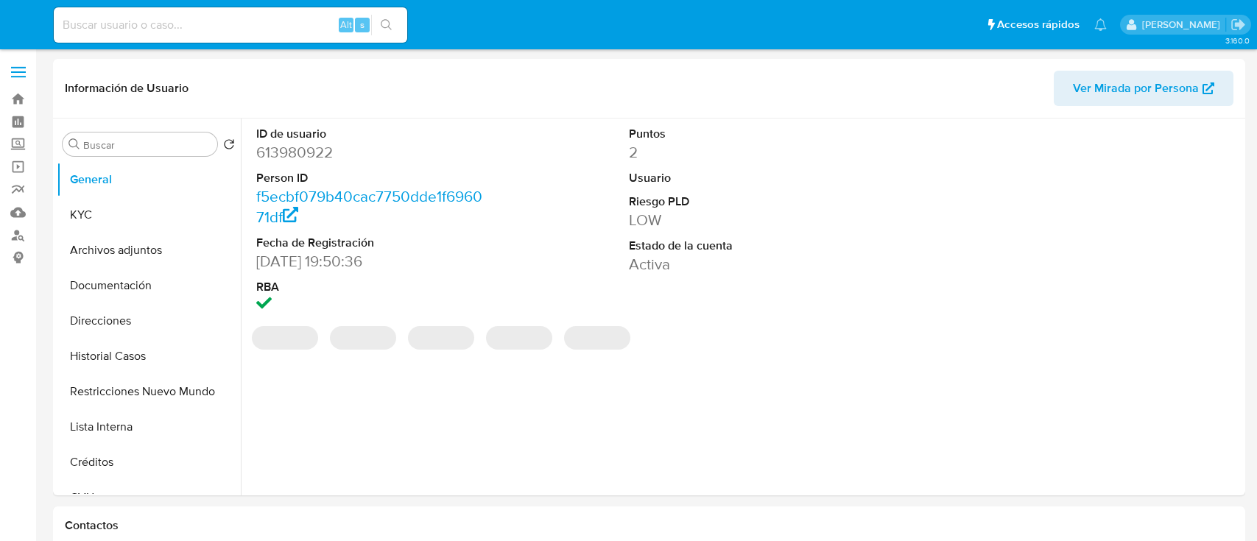
select select "10"
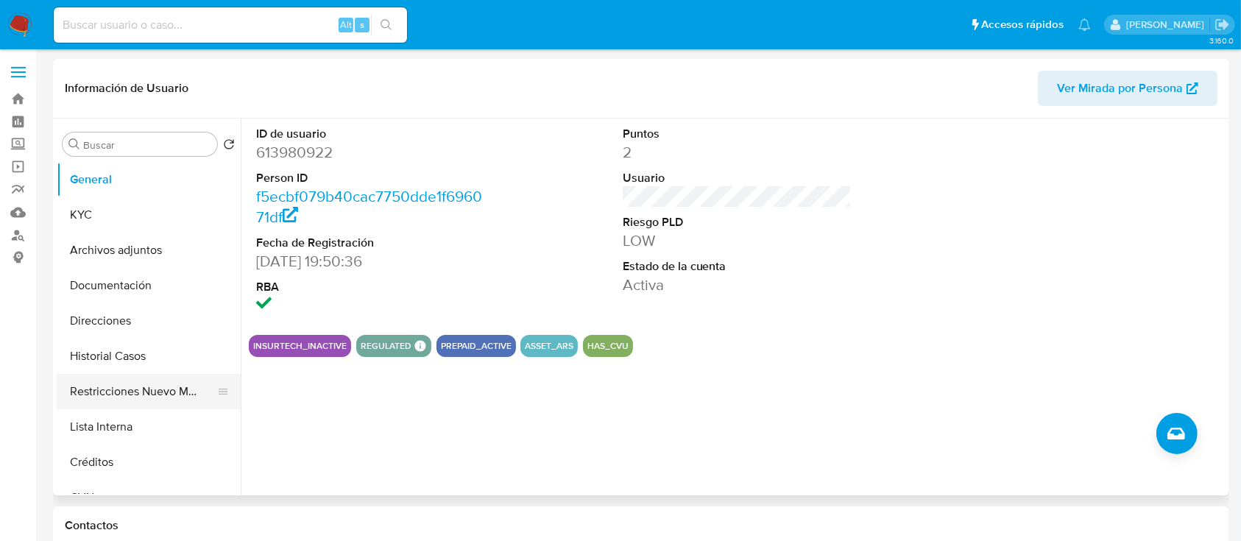
click at [135, 383] on button "Restricciones Nuevo Mundo" at bounding box center [143, 391] width 172 height 35
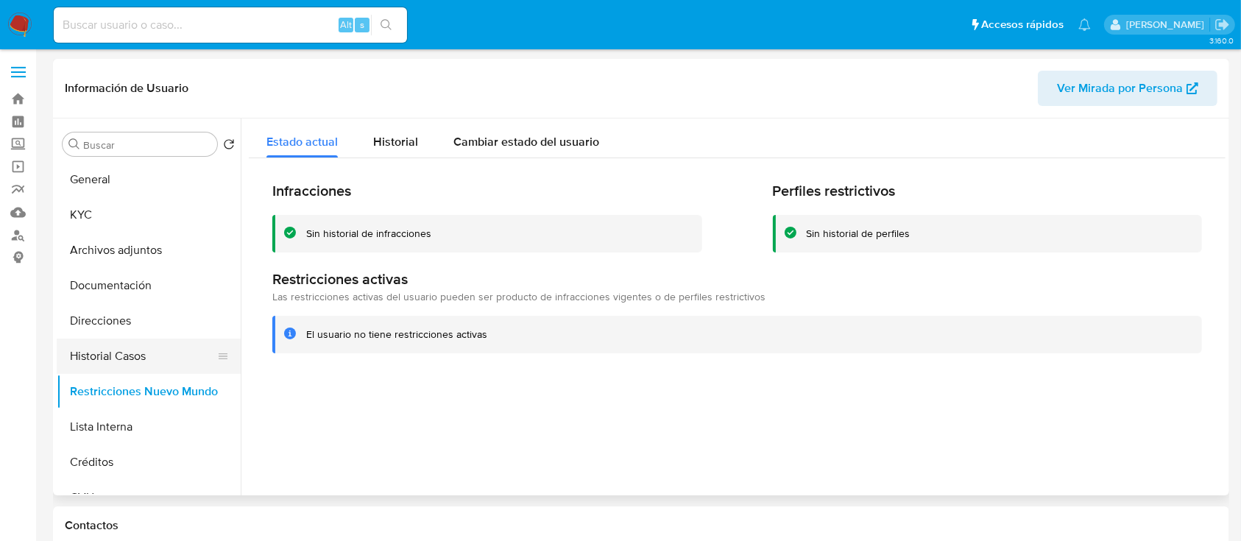
click at [135, 367] on button "Historial Casos" at bounding box center [143, 356] width 172 height 35
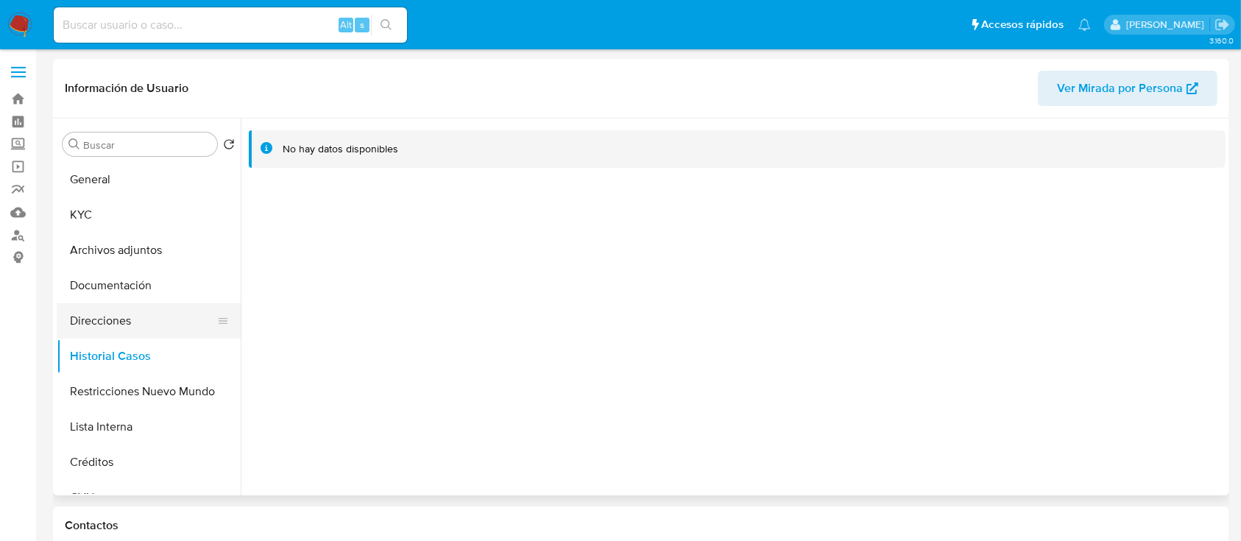
click at [120, 323] on button "Direcciones" at bounding box center [143, 320] width 172 height 35
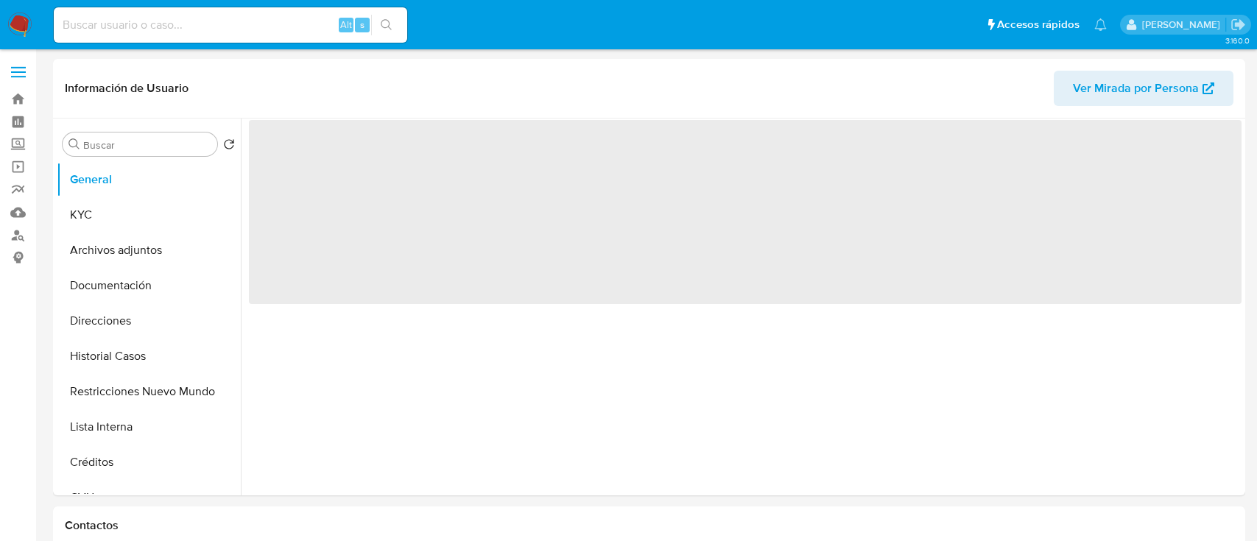
select select "10"
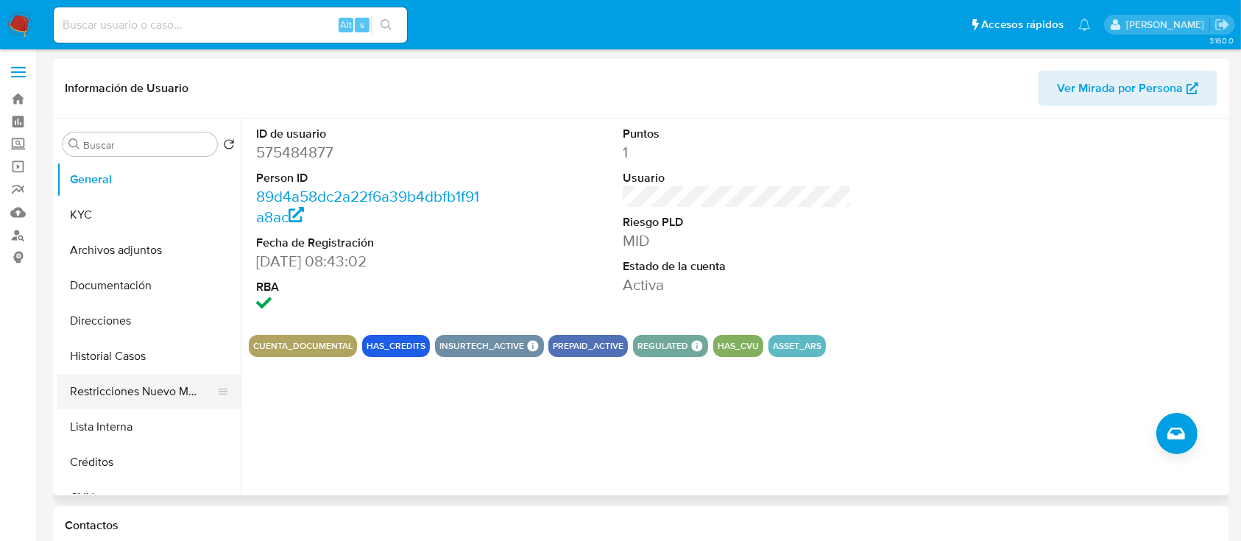
click at [160, 392] on button "Restricciones Nuevo Mundo" at bounding box center [143, 391] width 172 height 35
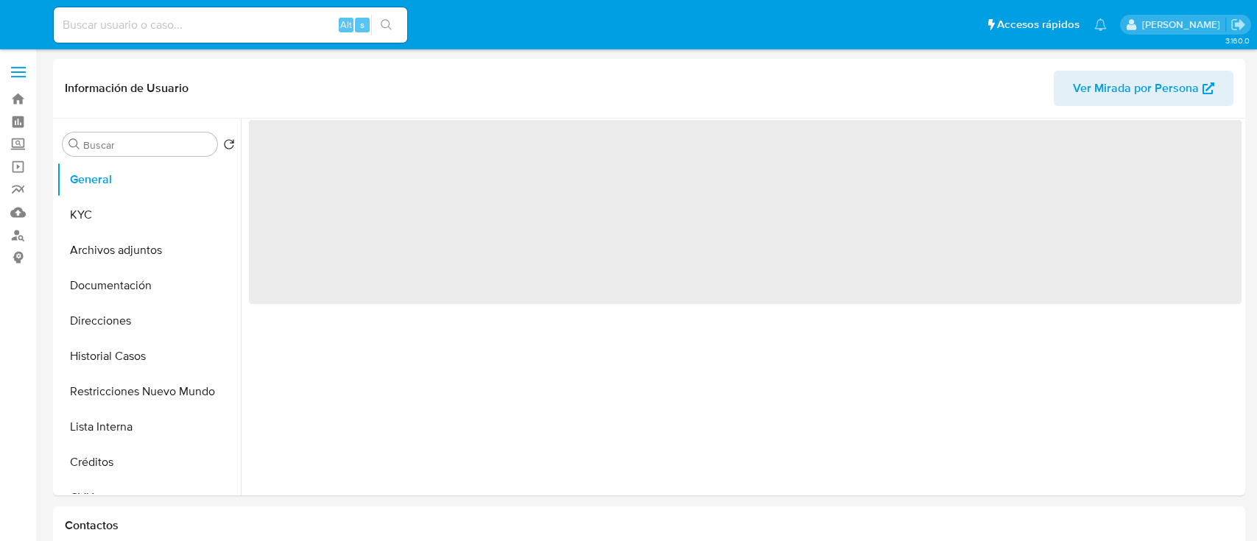
select select "10"
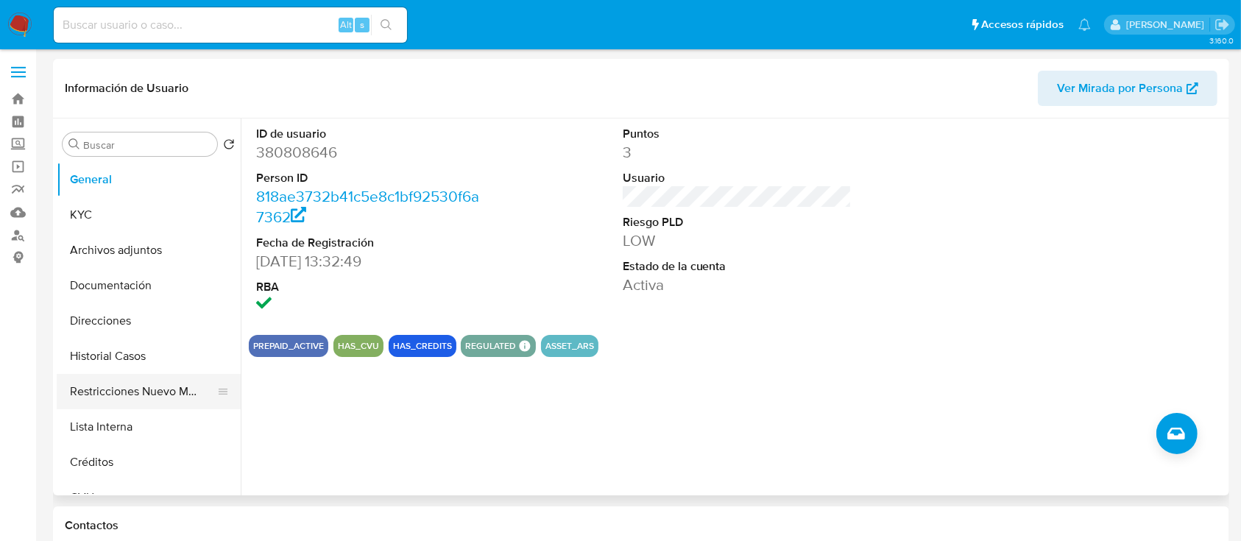
click at [132, 406] on button "Restricciones Nuevo Mundo" at bounding box center [143, 391] width 172 height 35
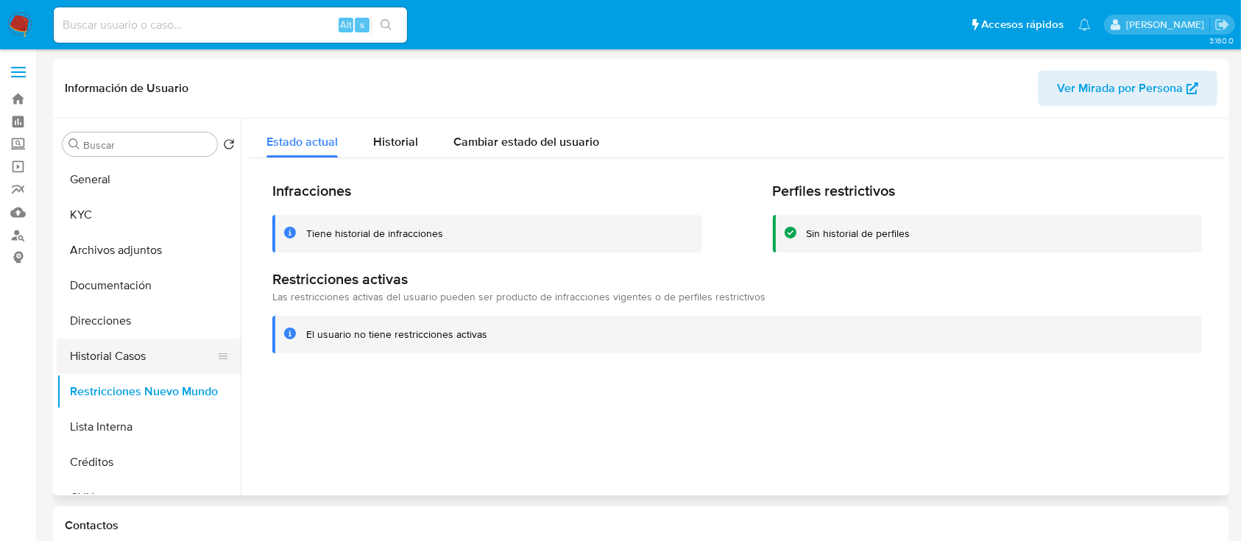
click at [153, 343] on button "Historial Casos" at bounding box center [143, 356] width 172 height 35
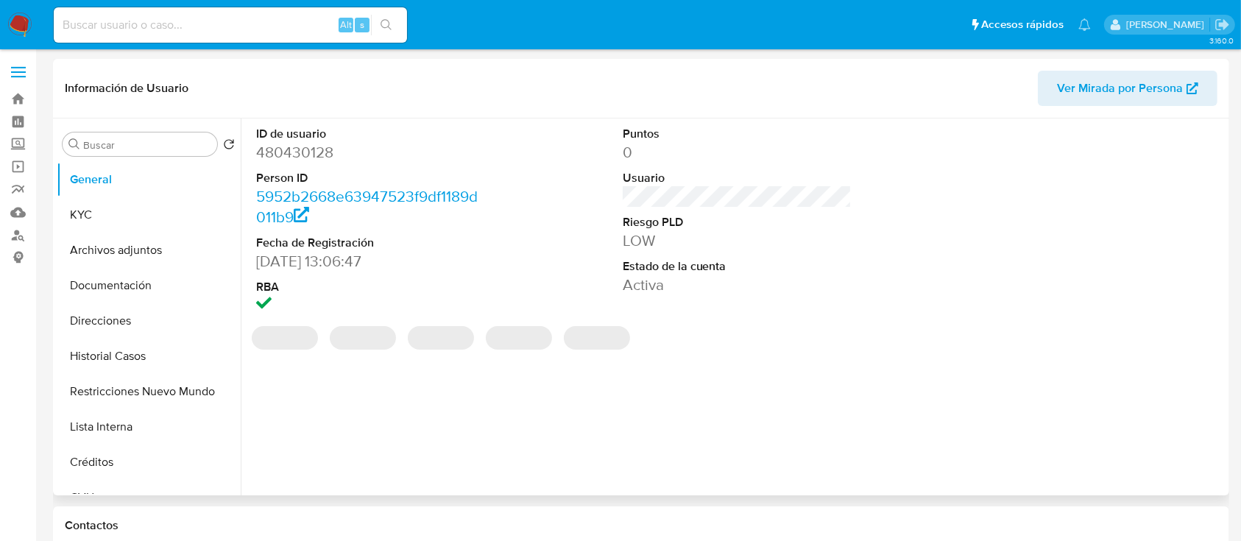
select select "10"
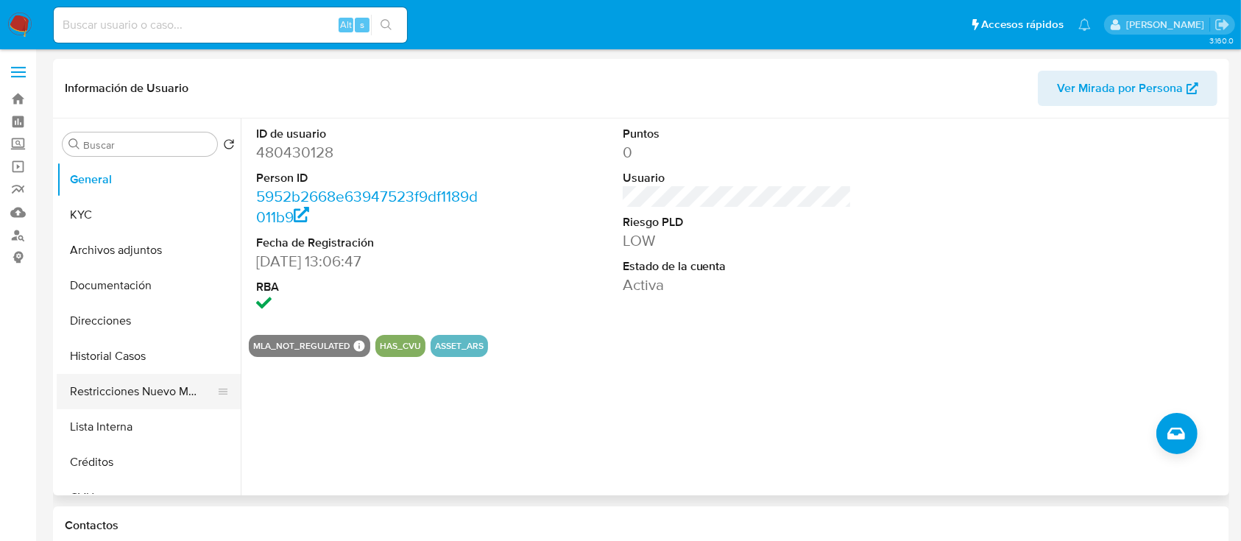
click at [139, 388] on button "Restricciones Nuevo Mundo" at bounding box center [143, 391] width 172 height 35
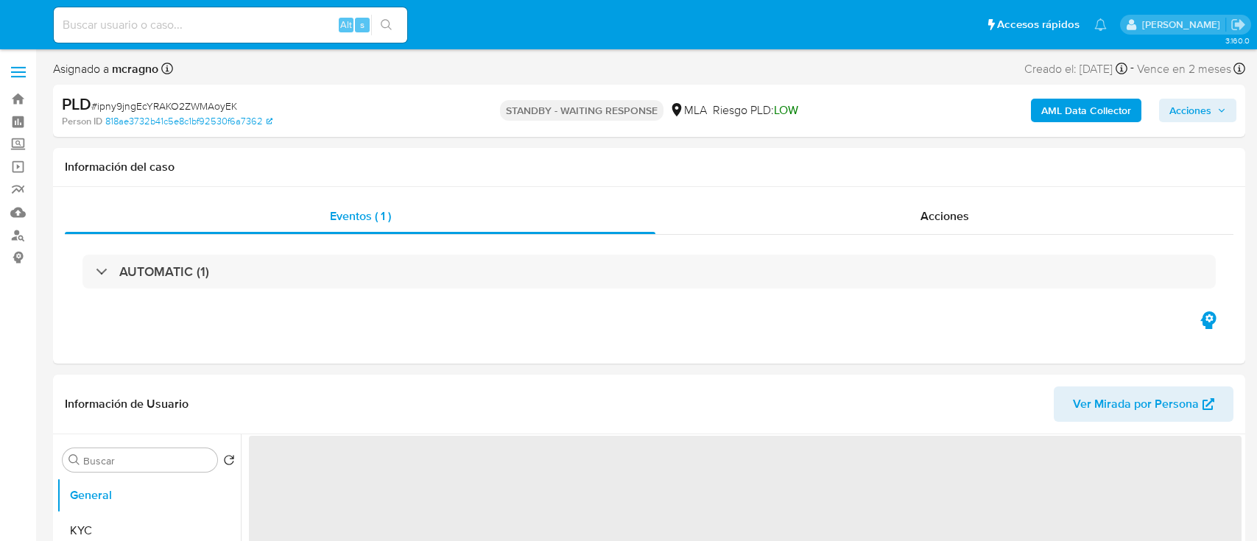
select select "10"
